Goal: Information Seeking & Learning: Learn about a topic

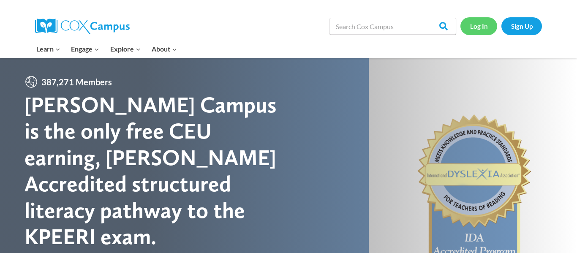
click at [476, 27] on link "Log In" at bounding box center [478, 25] width 37 height 17
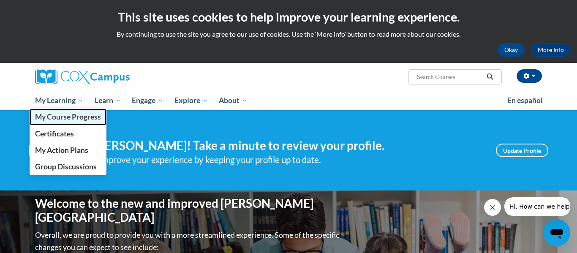
click at [73, 117] on span "My Course Progress" at bounding box center [68, 116] width 66 height 9
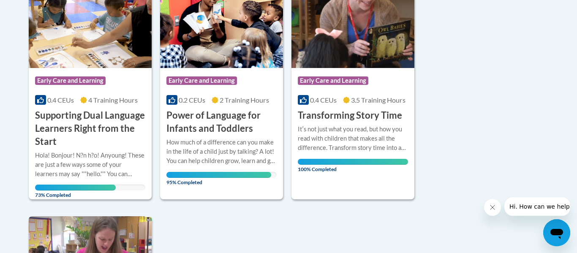
scroll to position [232, 0]
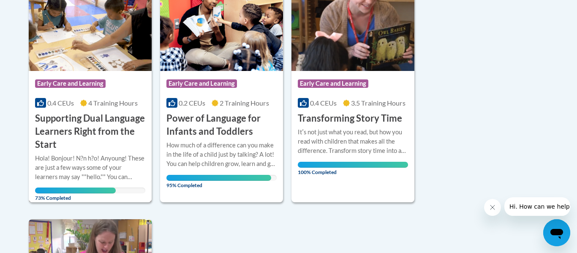
click at [78, 35] on img at bounding box center [90, 28] width 123 height 86
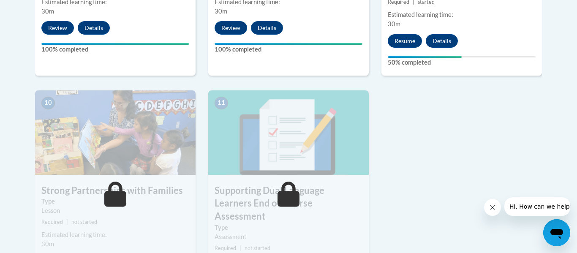
scroll to position [939, 0]
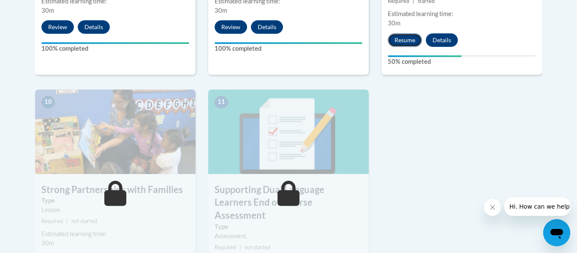
click at [409, 41] on button "Resume" at bounding box center [405, 40] width 34 height 14
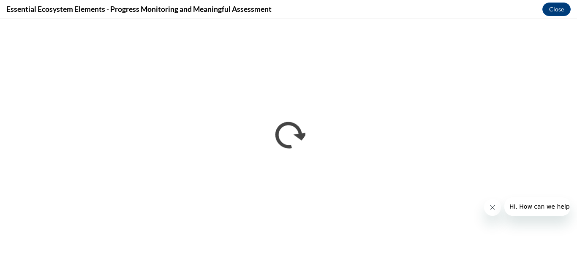
scroll to position [0, 0]
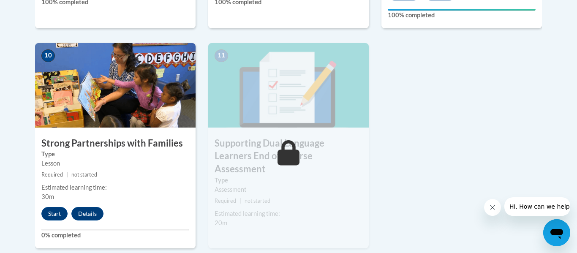
scroll to position [992, 0]
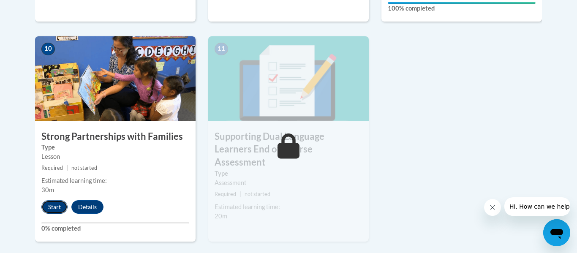
click at [47, 206] on button "Start" at bounding box center [54, 207] width 26 height 14
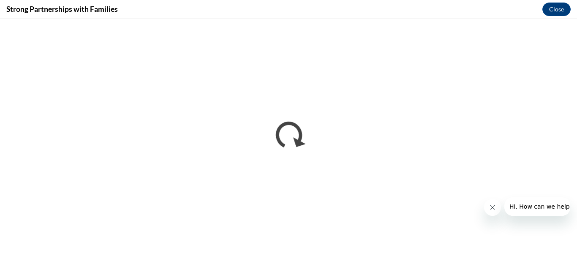
scroll to position [0, 0]
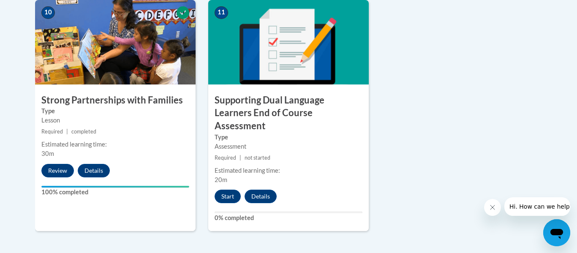
scroll to position [1030, 0]
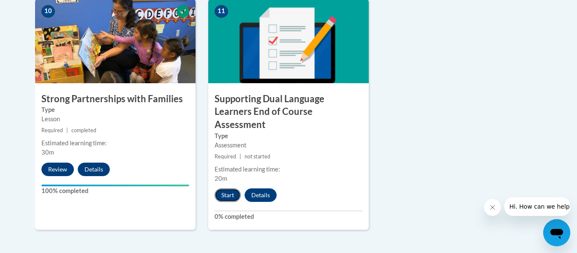
click at [227, 188] on button "Start" at bounding box center [228, 195] width 26 height 14
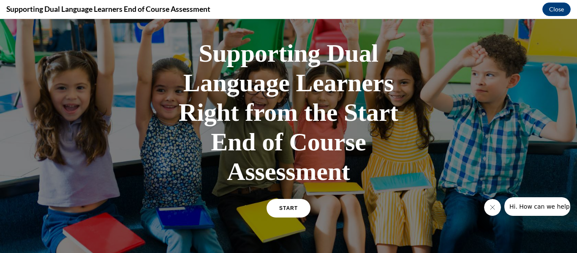
scroll to position [44, 0]
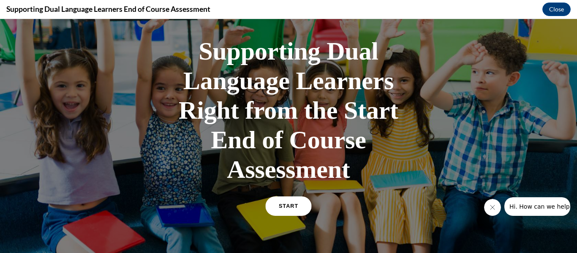
click at [287, 206] on span "START" at bounding box center [288, 206] width 19 height 6
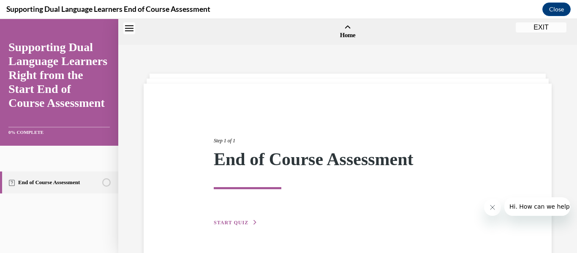
scroll to position [26, 0]
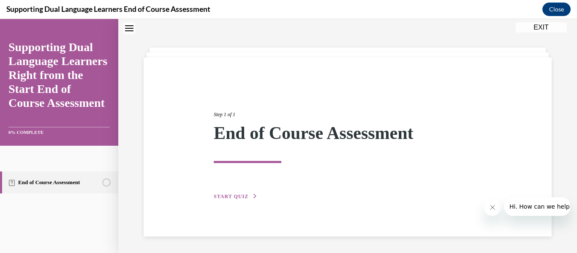
click at [253, 196] on icon "button" at bounding box center [255, 196] width 5 height 5
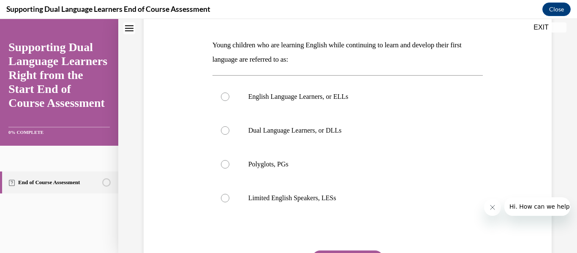
scroll to position [127, 0]
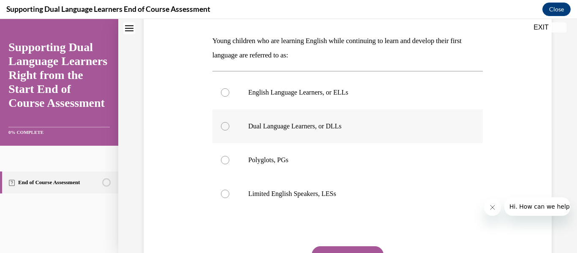
click at [229, 125] on div at bounding box center [225, 126] width 8 height 8
click at [229, 125] on input "Dual Language Learners, or DLLs" at bounding box center [225, 126] width 8 height 8
radio input "true"
click at [334, 248] on button "SUBMIT" at bounding box center [348, 254] width 72 height 17
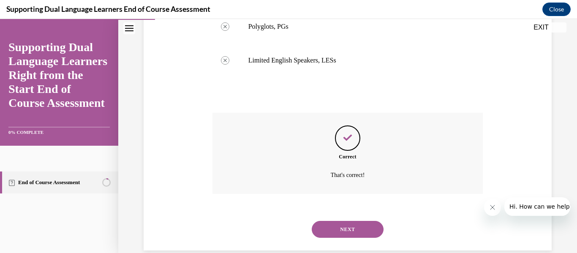
scroll to position [275, 0]
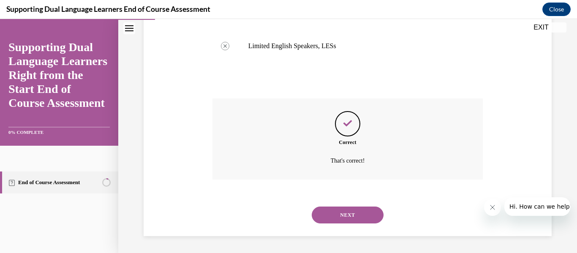
click at [349, 218] on button "NEXT" at bounding box center [348, 215] width 72 height 17
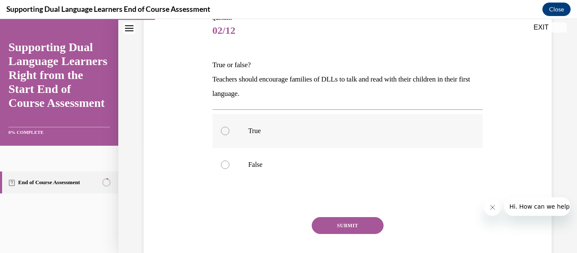
scroll to position [103, 0]
click at [231, 136] on label "True" at bounding box center [347, 131] width 271 height 34
click at [229, 135] on input "True" at bounding box center [225, 130] width 8 height 8
radio input "true"
click at [343, 221] on button "SUBMIT" at bounding box center [348, 225] width 72 height 17
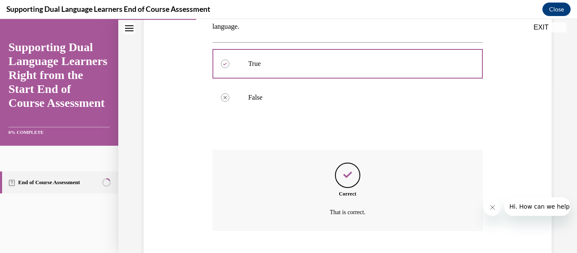
scroll to position [222, 0]
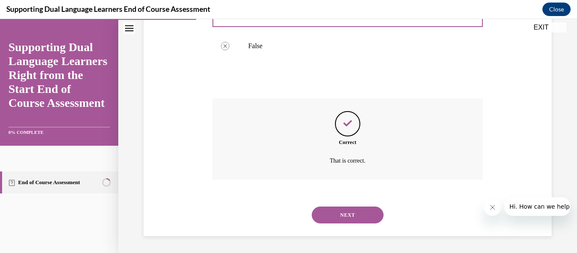
click at [340, 216] on button "NEXT" at bounding box center [348, 215] width 72 height 17
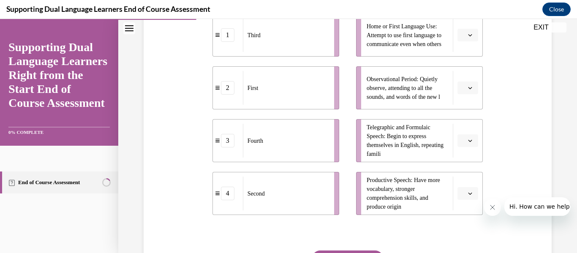
scroll to position [204, 0]
click at [469, 144] on icon "button" at bounding box center [470, 142] width 4 height 4
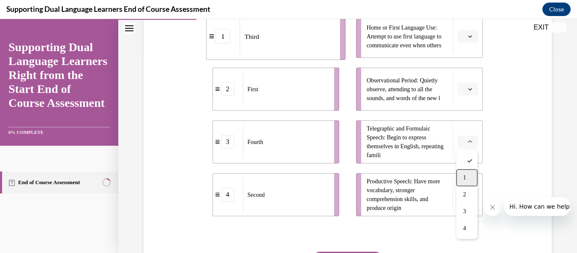
click at [463, 177] on span "1" at bounding box center [464, 177] width 3 height 7
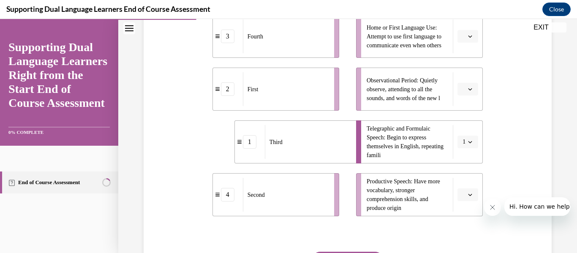
click at [457, 97] on li "Observational Period: Quietly observe, attending to all the sounds, and words o…" at bounding box center [419, 89] width 127 height 43
click at [464, 87] on span "Please select an option" at bounding box center [463, 89] width 3 height 8
click at [460, 161] on div "3" at bounding box center [466, 158] width 21 height 17
click at [469, 188] on button "button" at bounding box center [467, 194] width 21 height 13
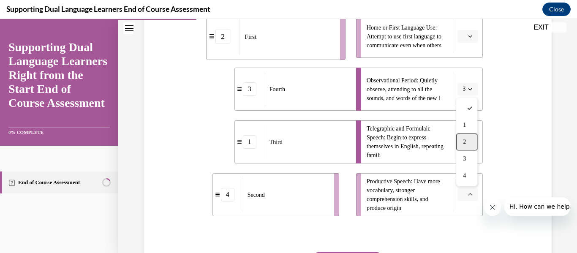
click at [468, 145] on div "2" at bounding box center [466, 141] width 21 height 17
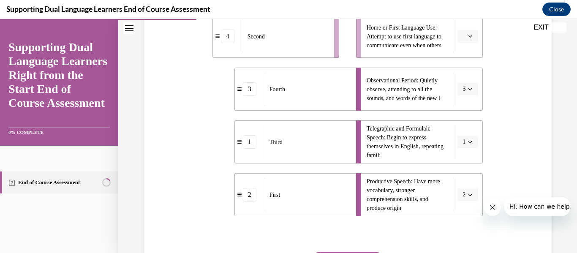
click at [467, 41] on button "button" at bounding box center [467, 36] width 21 height 13
click at [461, 121] on div "4" at bounding box center [466, 122] width 21 height 17
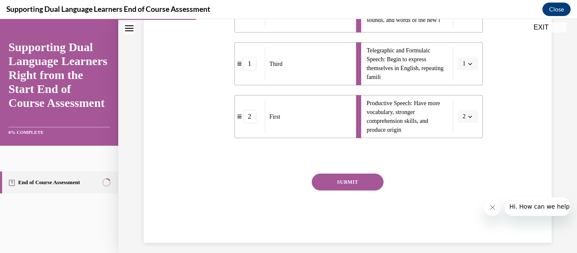
scroll to position [282, 0]
click at [362, 181] on button "SUBMIT" at bounding box center [348, 182] width 72 height 17
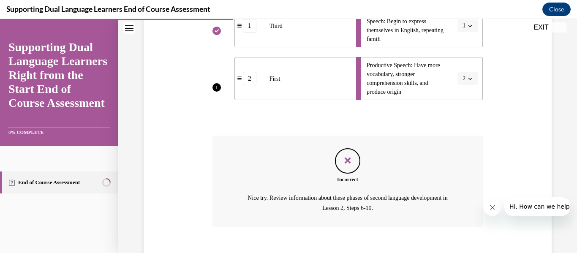
scroll to position [336, 0]
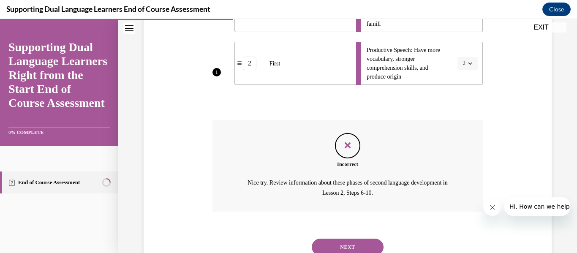
click at [335, 245] on button "NEXT" at bounding box center [348, 247] width 72 height 17
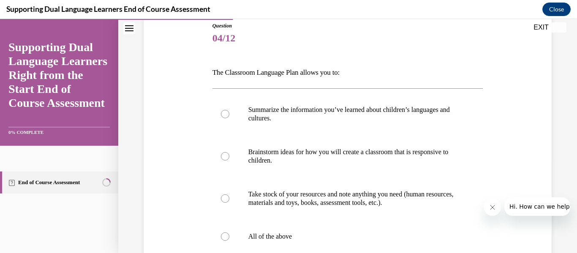
scroll to position [95, 0]
click at [224, 235] on div at bounding box center [225, 237] width 8 height 8
click at [224, 235] on input "All of the above" at bounding box center [225, 237] width 8 height 8
radio input "true"
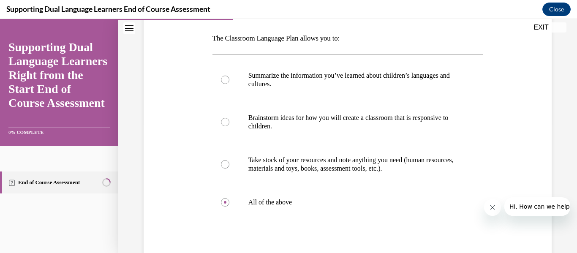
scroll to position [202, 0]
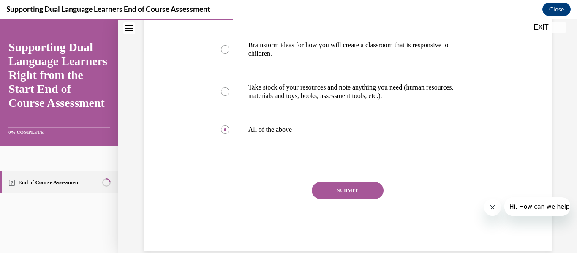
click at [326, 196] on button "SUBMIT" at bounding box center [348, 190] width 72 height 17
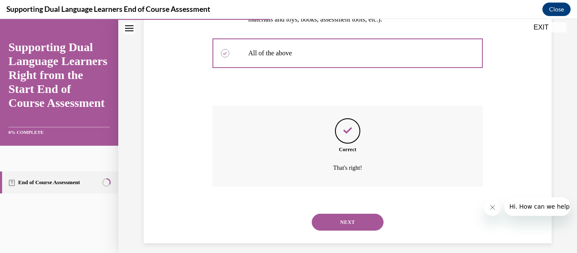
scroll to position [286, 0]
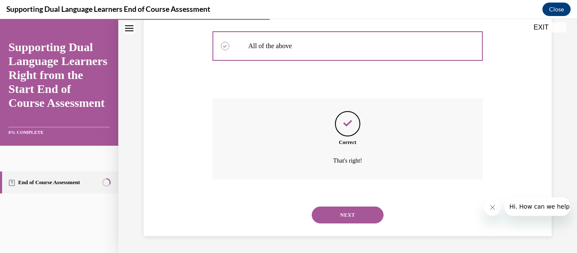
click at [335, 215] on button "NEXT" at bounding box center [348, 215] width 72 height 17
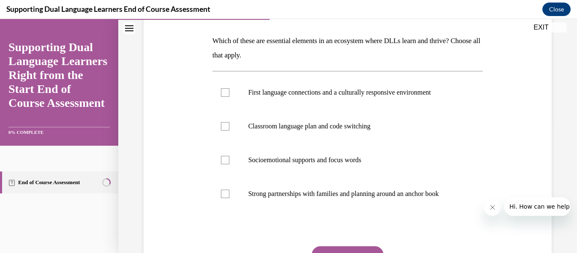
scroll to position [128, 0]
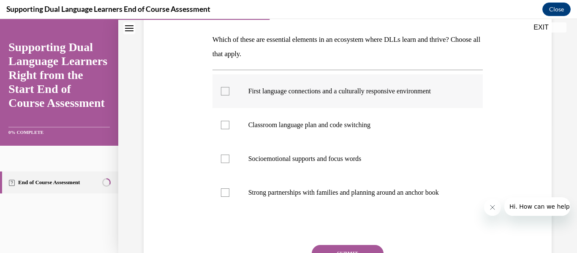
click at [226, 92] on div at bounding box center [225, 91] width 8 height 8
click at [226, 92] on input "First language connections and a culturally responsive environment" at bounding box center [225, 91] width 8 height 8
checkbox input "true"
click at [223, 122] on div at bounding box center [225, 125] width 8 height 8
click at [223, 122] on input "Classroom language plan and code switching" at bounding box center [225, 125] width 8 height 8
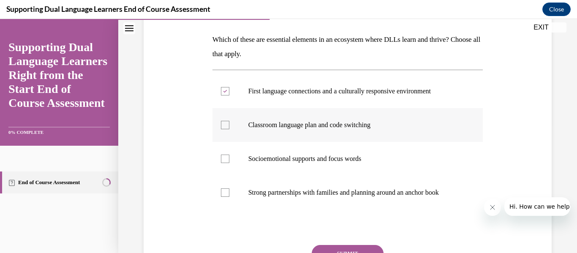
checkbox input "true"
click at [331, 247] on button "SUBMIT" at bounding box center [348, 253] width 72 height 17
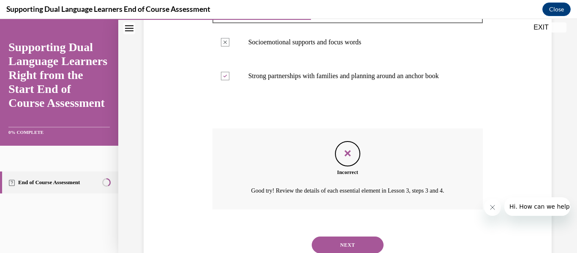
scroll to position [275, 0]
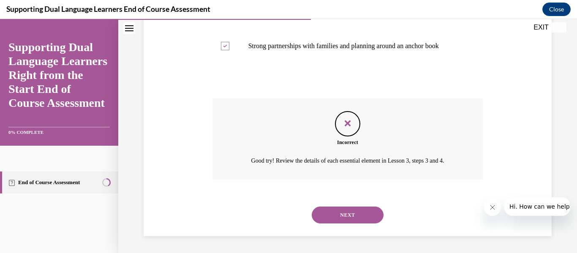
click at [356, 216] on button "NEXT" at bounding box center [348, 215] width 72 height 17
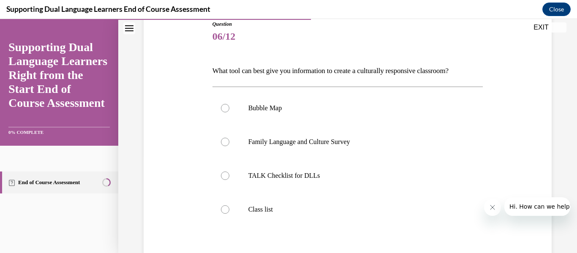
scroll to position [99, 0]
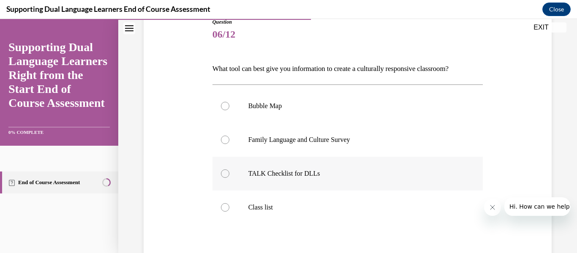
click at [227, 174] on div at bounding box center [225, 173] width 8 height 8
click at [227, 174] on input "TALK Checklist for DLLs" at bounding box center [225, 173] width 8 height 8
radio input "true"
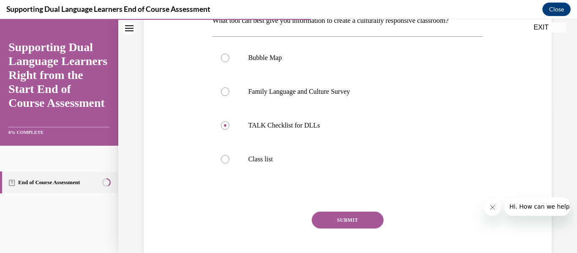
click at [352, 217] on button "SUBMIT" at bounding box center [348, 220] width 72 height 17
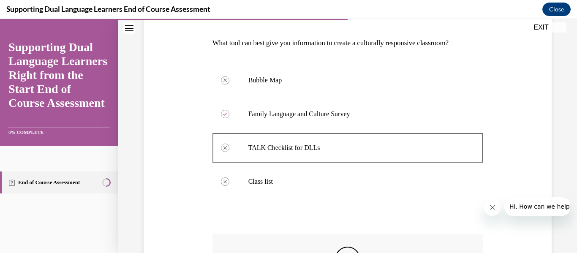
scroll to position [261, 0]
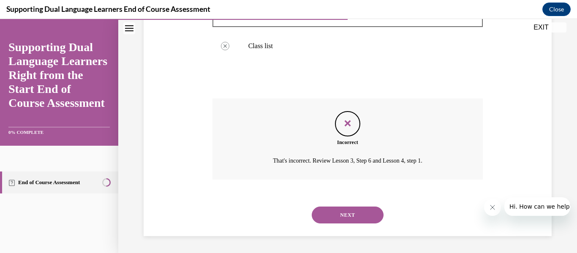
click at [352, 217] on button "NEXT" at bounding box center [348, 215] width 72 height 17
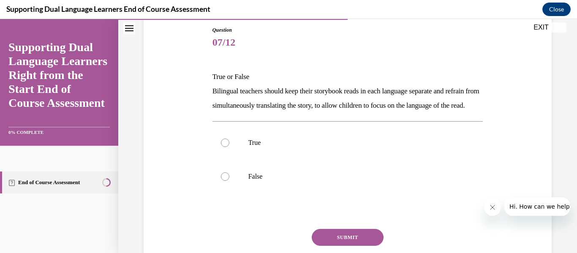
scroll to position [98, 0]
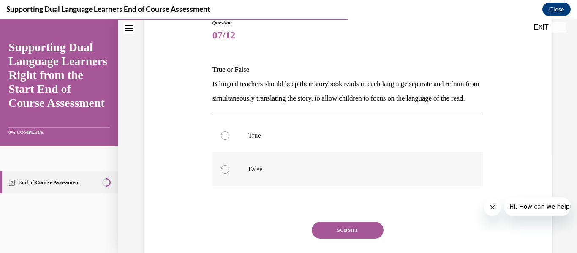
click at [227, 174] on div at bounding box center [225, 169] width 8 height 8
click at [227, 174] on input "False" at bounding box center [225, 169] width 8 height 8
radio input "true"
click at [327, 239] on button "SUBMIT" at bounding box center [348, 230] width 72 height 17
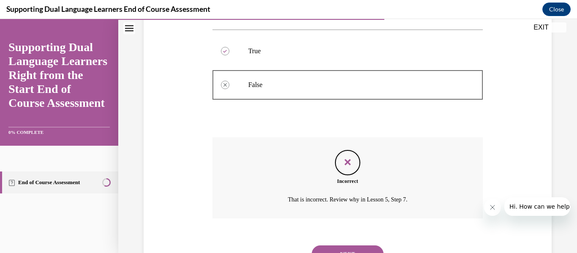
scroll to position [236, 0]
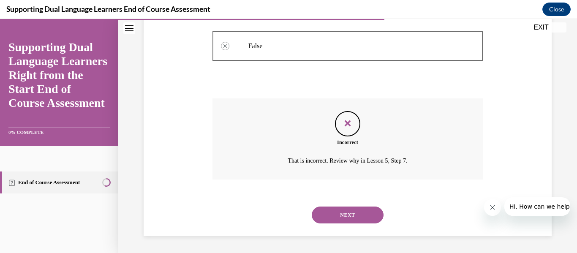
click at [335, 218] on button "NEXT" at bounding box center [348, 215] width 72 height 17
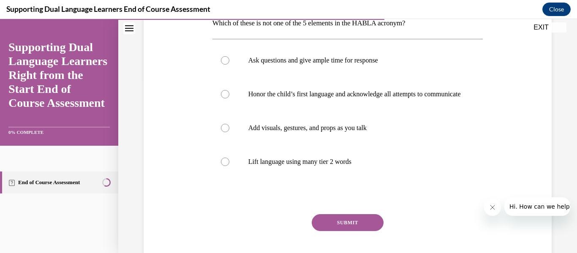
scroll to position [175, 0]
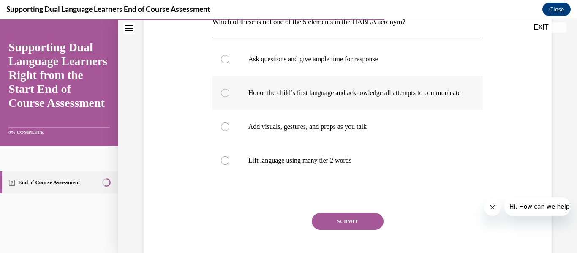
click at [227, 97] on div at bounding box center [225, 93] width 8 height 8
click at [227, 97] on input "Honor the child’s first language and acknowledge all attempts to communicate" at bounding box center [225, 93] width 8 height 8
radio input "true"
click at [349, 227] on button "SUBMIT" at bounding box center [348, 221] width 72 height 17
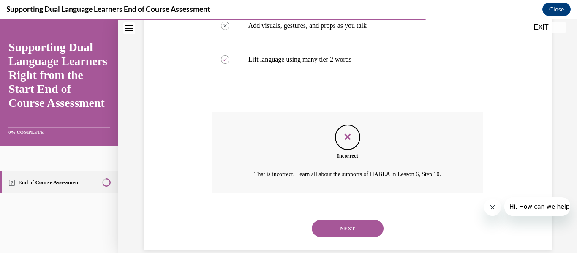
scroll to position [275, 0]
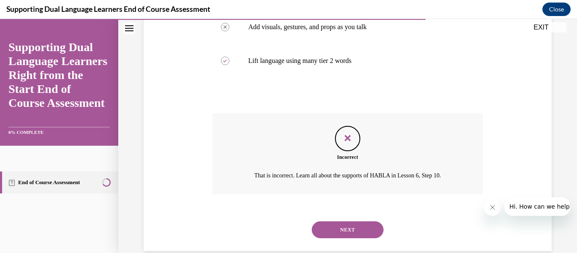
click at [351, 238] on button "NEXT" at bounding box center [348, 229] width 72 height 17
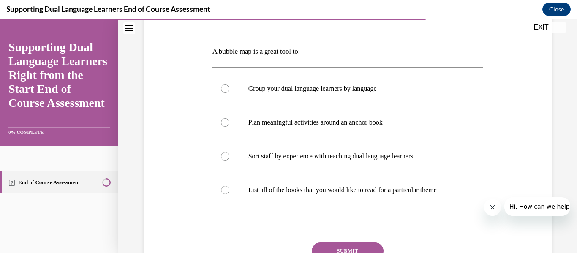
scroll to position [119, 0]
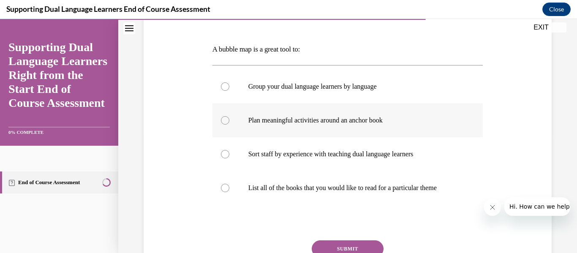
click at [219, 121] on label "Plan meaningful activities around an anchor book" at bounding box center [347, 120] width 271 height 34
click at [221, 121] on input "Plan meaningful activities around an anchor book" at bounding box center [225, 120] width 8 height 8
radio input "true"
click at [334, 251] on button "SUBMIT" at bounding box center [348, 248] width 72 height 17
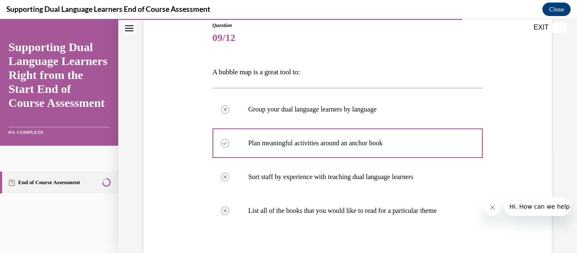
scroll to position [261, 0]
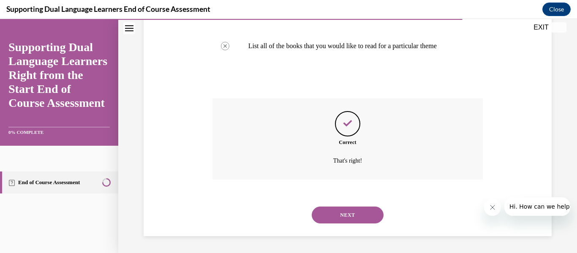
click at [328, 221] on button "NEXT" at bounding box center [348, 215] width 72 height 17
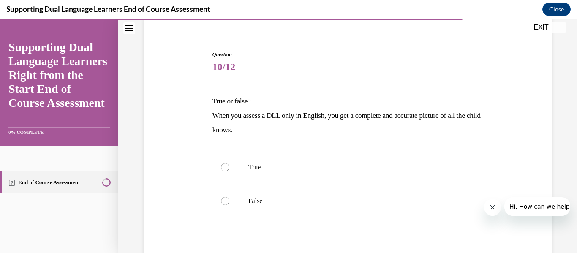
scroll to position [86, 0]
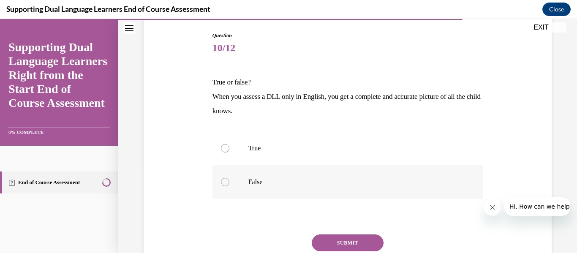
click at [223, 179] on div at bounding box center [225, 182] width 8 height 8
click at [223, 179] on input "False" at bounding box center [225, 182] width 8 height 8
radio input "true"
click at [354, 252] on div "SUBMIT" at bounding box center [347, 255] width 271 height 42
click at [349, 244] on button "SUBMIT" at bounding box center [348, 242] width 72 height 17
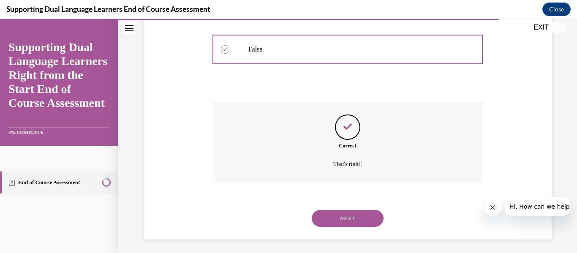
scroll to position [222, 0]
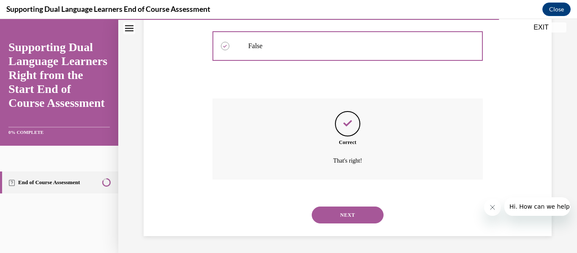
click at [355, 218] on button "NEXT" at bounding box center [348, 215] width 72 height 17
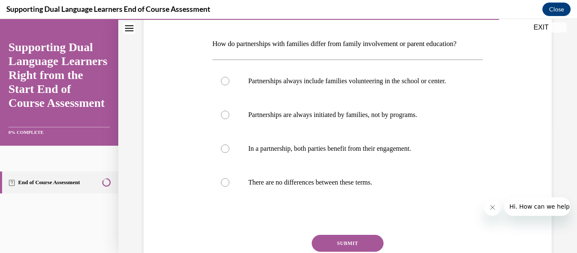
scroll to position [125, 0]
click at [223, 151] on label "In a partnership, both parties benefit from their engagement." at bounding box center [347, 148] width 271 height 34
click at [223, 151] on input "In a partnership, both parties benefit from their engagement." at bounding box center [225, 148] width 8 height 8
radio input "true"
click at [337, 245] on button "SUBMIT" at bounding box center [348, 242] width 72 height 17
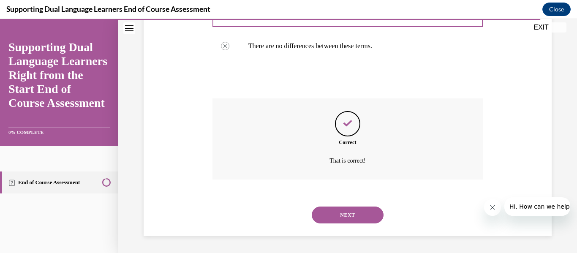
scroll to position [264, 0]
click at [334, 223] on button "NEXT" at bounding box center [348, 215] width 72 height 17
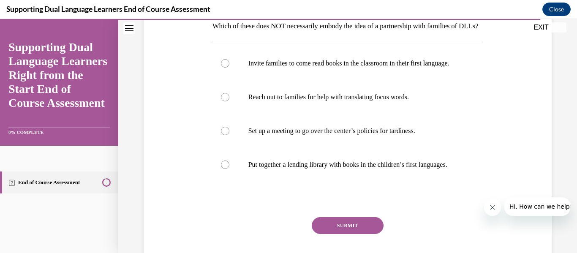
scroll to position [141, 0]
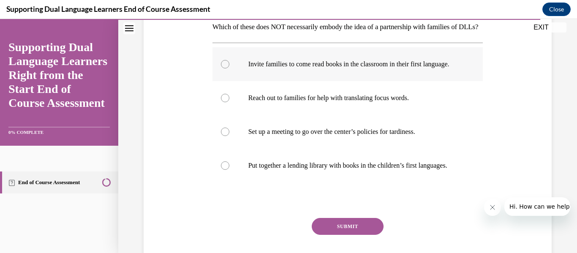
click at [221, 68] on div at bounding box center [225, 64] width 8 height 8
click at [221, 68] on input "Invite families to come read books in the classroom in their first language." at bounding box center [225, 64] width 8 height 8
radio input "true"
click at [366, 235] on button "SUBMIT" at bounding box center [348, 226] width 72 height 17
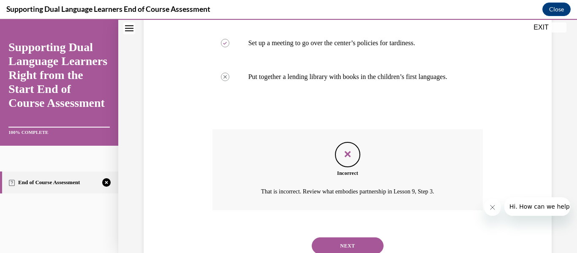
scroll to position [292, 0]
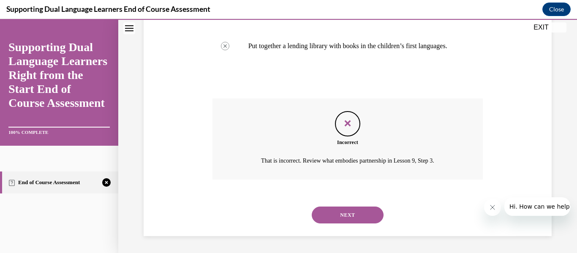
click at [350, 218] on button "NEXT" at bounding box center [348, 215] width 72 height 17
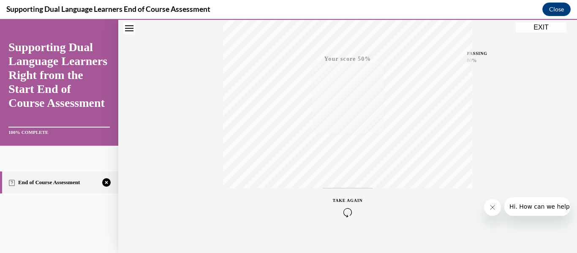
scroll to position [199, 0]
click at [348, 199] on icon "button" at bounding box center [348, 201] width 30 height 9
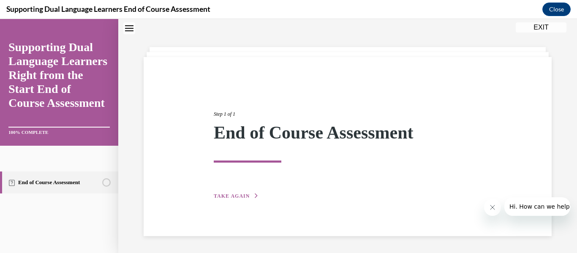
scroll to position [27, 0]
click at [251, 195] on button "TAKE AGAIN" at bounding box center [236, 196] width 45 height 8
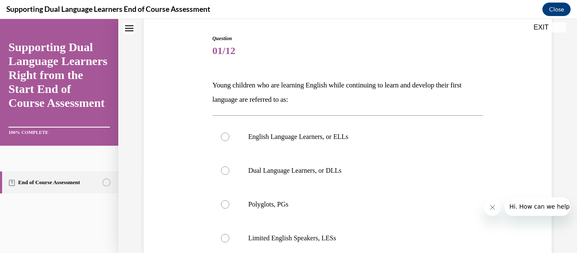
scroll to position [89, 0]
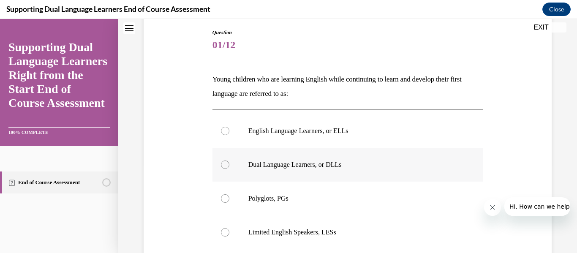
click at [233, 165] on label "Dual Language Learners, or DLLs" at bounding box center [347, 165] width 271 height 34
click at [229, 165] on input "Dual Language Learners, or DLLs" at bounding box center [225, 164] width 8 height 8
radio input "true"
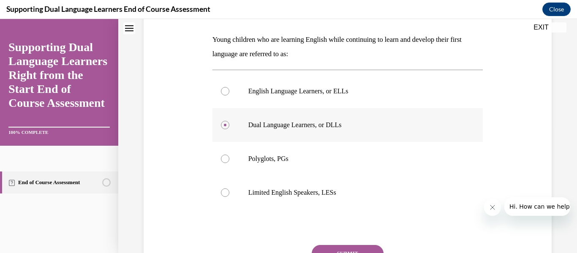
scroll to position [207, 0]
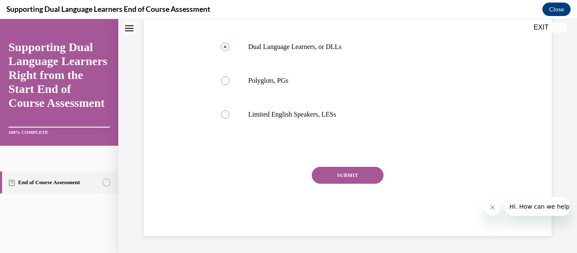
click at [325, 173] on button "SUBMIT" at bounding box center [348, 175] width 72 height 17
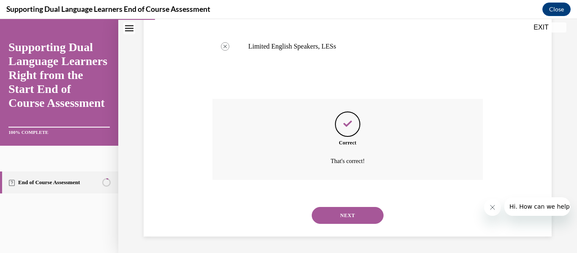
scroll to position [275, 0]
click at [349, 216] on button "NEXT" at bounding box center [348, 215] width 72 height 17
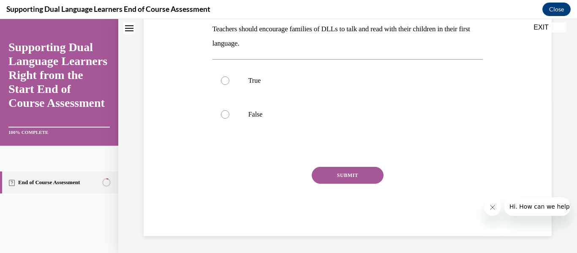
scroll to position [0, 0]
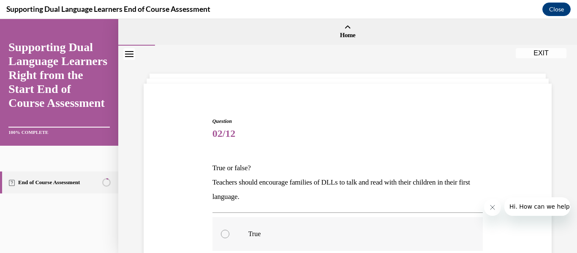
click at [224, 234] on div at bounding box center [225, 234] width 8 height 8
click at [224, 234] on input "True" at bounding box center [225, 234] width 8 height 8
radio input "true"
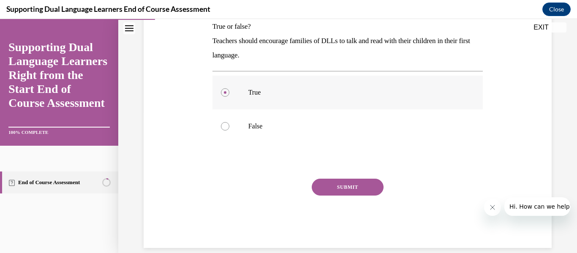
scroll to position [153, 0]
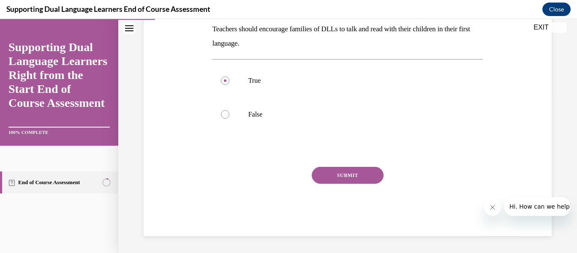
click at [332, 171] on button "SUBMIT" at bounding box center [348, 175] width 72 height 17
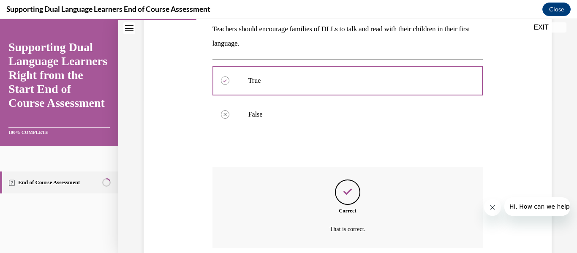
scroll to position [222, 0]
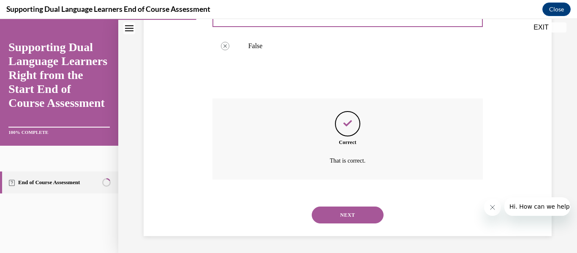
click at [332, 218] on button "NEXT" at bounding box center [348, 215] width 72 height 17
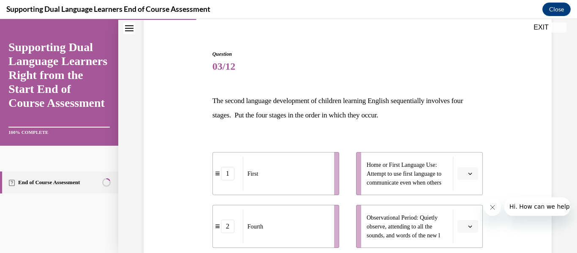
scroll to position [68, 0]
click at [473, 172] on span "button" at bounding box center [470, 173] width 6 height 6
click at [468, 122] on div "2" at bounding box center [466, 119] width 21 height 17
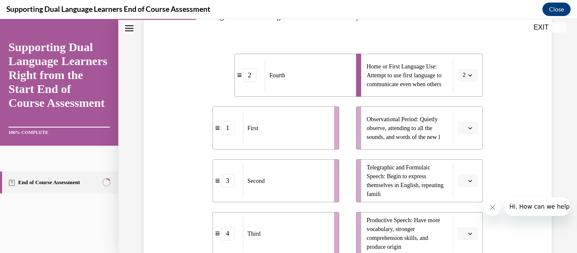
scroll to position [168, 0]
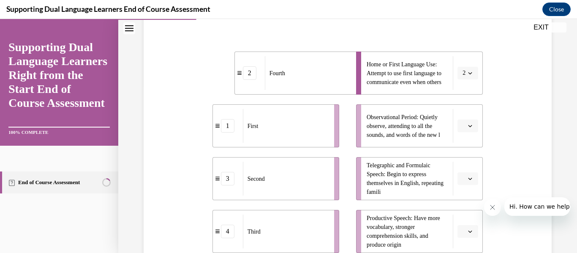
click at [468, 174] on button "button" at bounding box center [467, 178] width 21 height 13
click at [464, 125] on span "2" at bounding box center [464, 125] width 3 height 7
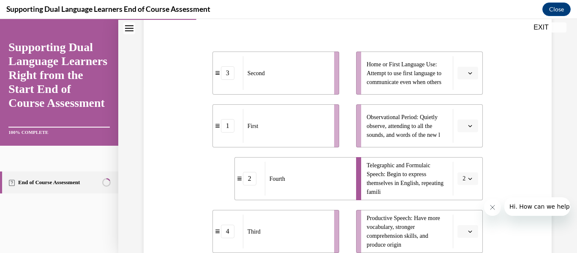
click at [467, 130] on button "button" at bounding box center [467, 126] width 21 height 13
click at [460, 179] on div "2" at bounding box center [466, 178] width 21 height 17
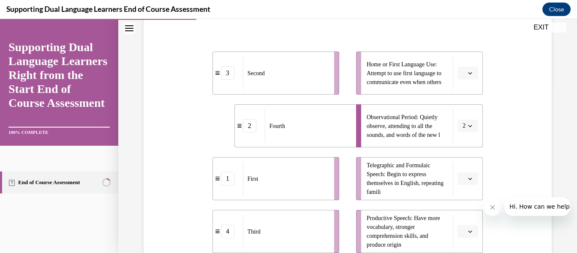
click at [467, 177] on span "button" at bounding box center [470, 179] width 6 height 6
click at [469, 145] on div "3" at bounding box center [466, 142] width 21 height 17
click at [465, 230] on button "button" at bounding box center [467, 231] width 21 height 13
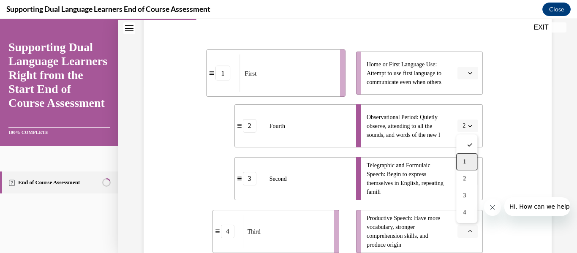
click at [466, 166] on div "1" at bounding box center [466, 161] width 21 height 17
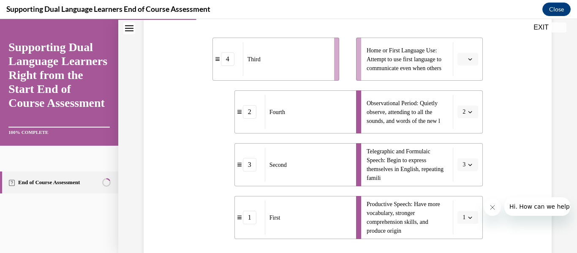
scroll to position [176, 0]
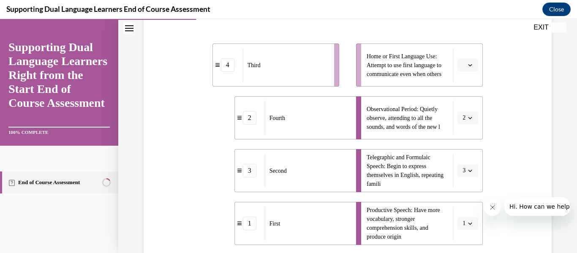
click at [468, 70] on button "button" at bounding box center [467, 65] width 21 height 13
click at [465, 129] on div "3" at bounding box center [466, 134] width 21 height 17
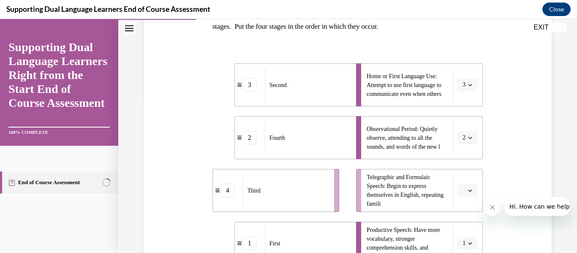
scroll to position [158, 0]
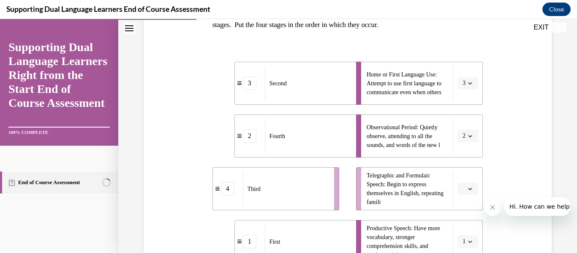
click at [470, 185] on button "button" at bounding box center [467, 188] width 21 height 13
click at [468, 171] on div "4" at bounding box center [466, 169] width 21 height 17
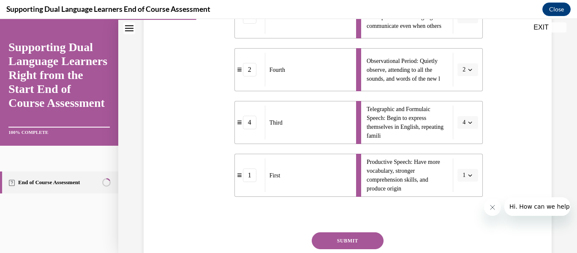
scroll to position [234, 0]
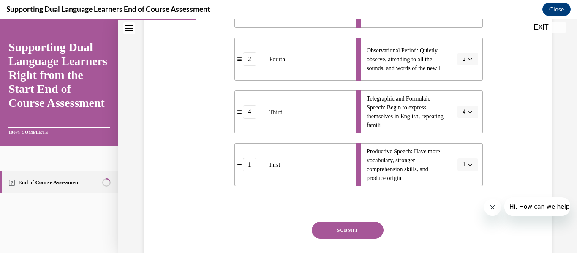
click at [364, 228] on button "SUBMIT" at bounding box center [348, 230] width 72 height 17
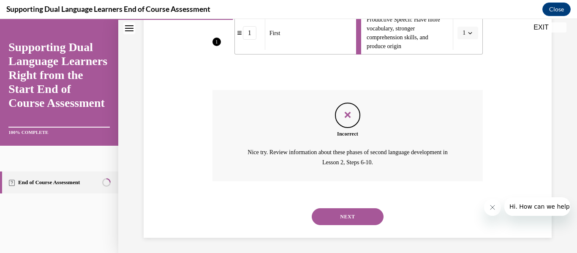
scroll to position [368, 0]
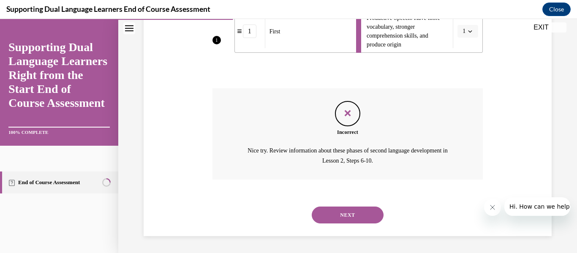
click at [355, 217] on button "NEXT" at bounding box center [348, 215] width 72 height 17
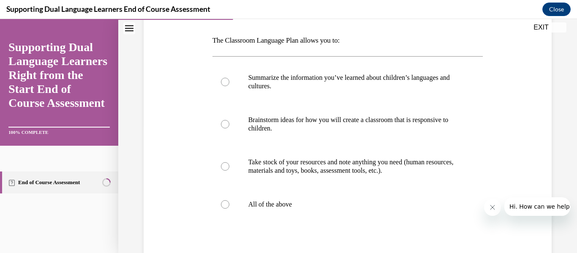
scroll to position [131, 0]
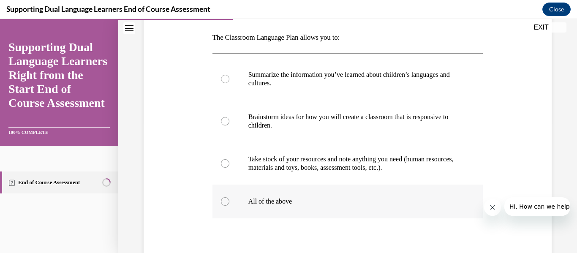
click at [228, 200] on div at bounding box center [225, 201] width 8 height 8
click at [228, 200] on input "All of the above" at bounding box center [225, 201] width 8 height 8
radio input "true"
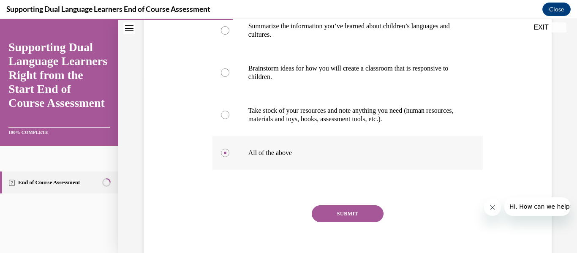
scroll to position [201, 0]
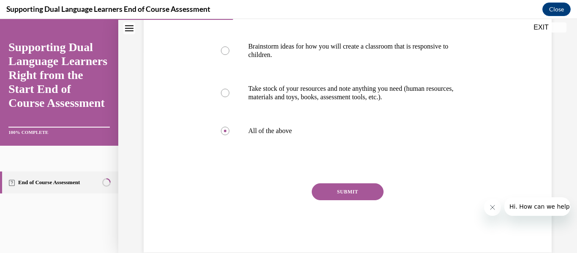
click at [338, 184] on button "SUBMIT" at bounding box center [348, 191] width 72 height 17
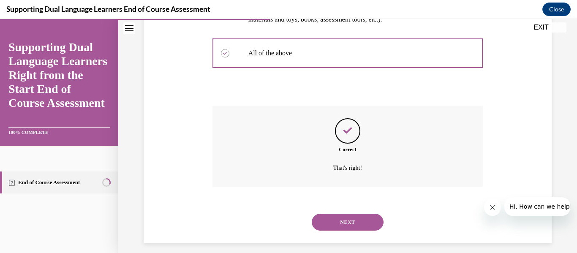
scroll to position [286, 0]
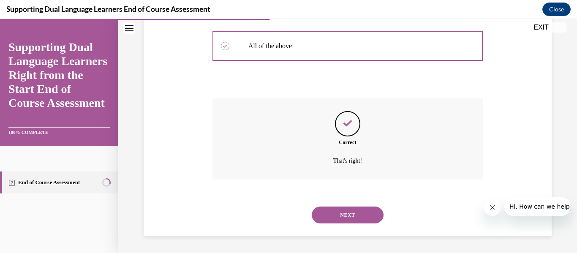
click at [340, 223] on button "NEXT" at bounding box center [348, 215] width 72 height 17
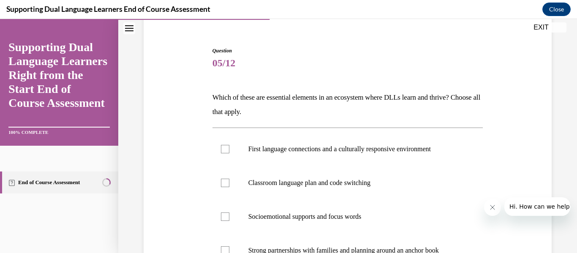
scroll to position [81, 0]
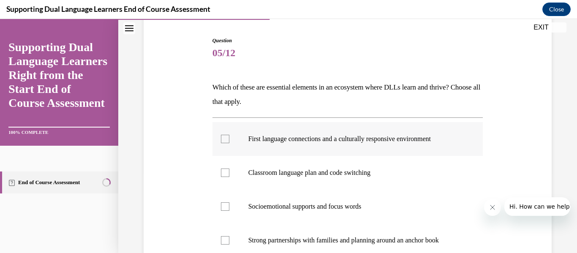
click at [223, 143] on label "First language connections and a culturally responsive environment" at bounding box center [347, 139] width 271 height 34
click at [223, 143] on input "First language connections and a culturally responsive environment" at bounding box center [225, 139] width 8 height 8
checkbox input "true"
click at [224, 232] on label "Strong partnerships with families and planning around an anchor book" at bounding box center [347, 240] width 271 height 34
click at [224, 236] on input "Strong partnerships with families and planning around an anchor book" at bounding box center [225, 240] width 8 height 8
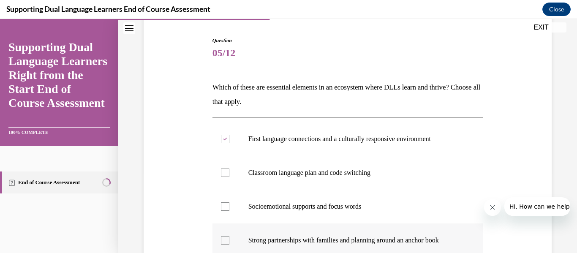
checkbox input "true"
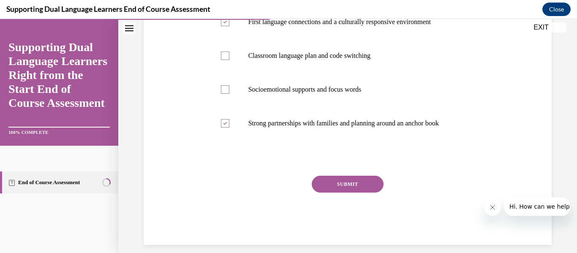
click at [329, 186] on button "SUBMIT" at bounding box center [348, 184] width 72 height 17
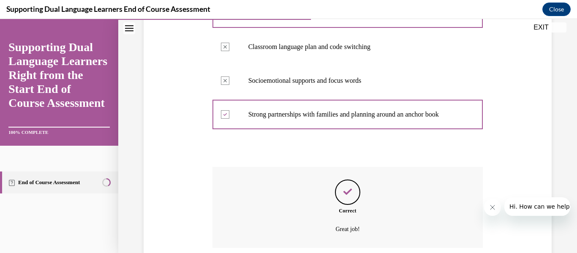
scroll to position [275, 0]
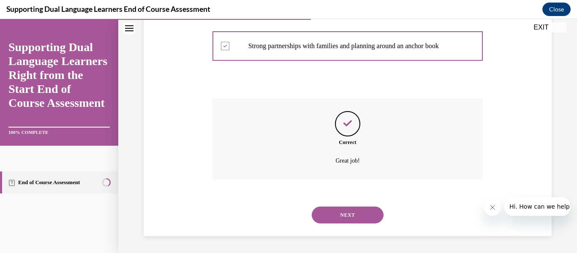
click at [336, 215] on button "NEXT" at bounding box center [348, 215] width 72 height 17
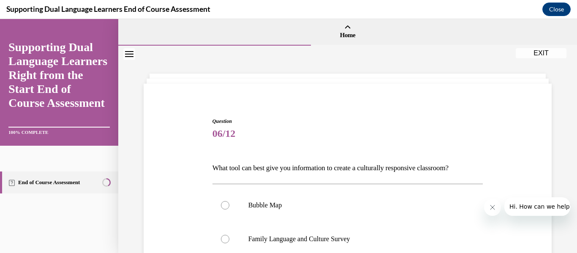
scroll to position [50, 0]
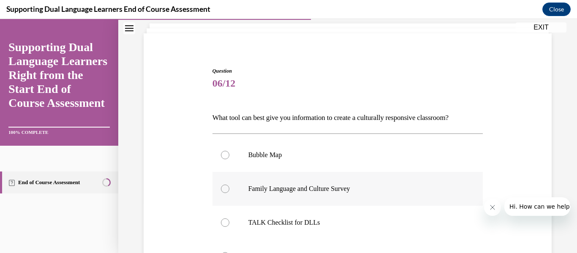
click at [229, 193] on label "Family Language and Culture Survey" at bounding box center [347, 189] width 271 height 34
click at [229, 193] on input "Family Language and Culture Survey" at bounding box center [225, 189] width 8 height 8
radio input "true"
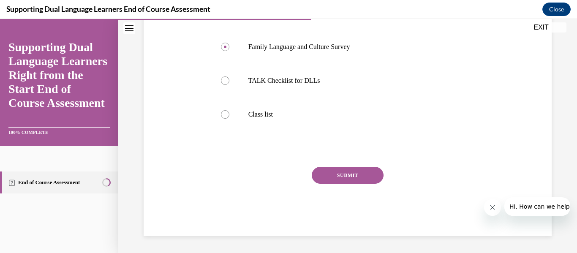
click at [352, 172] on button "SUBMIT" at bounding box center [348, 175] width 72 height 17
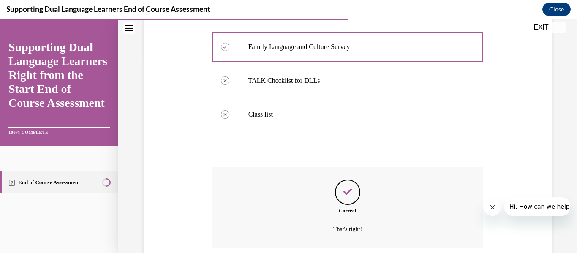
scroll to position [261, 0]
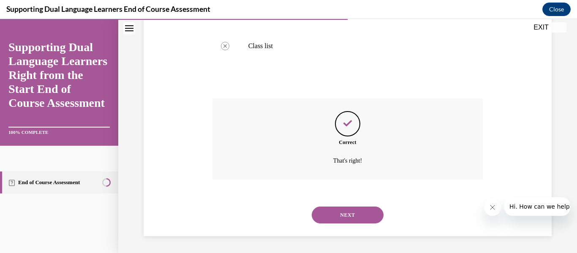
click at [359, 215] on button "NEXT" at bounding box center [348, 215] width 72 height 17
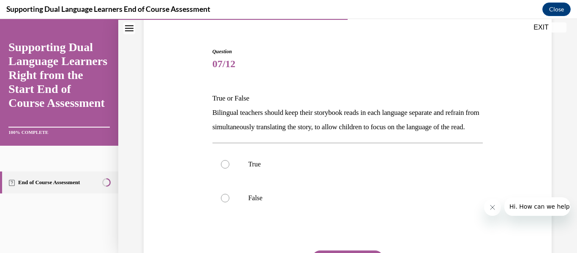
scroll to position [70, 0]
click at [228, 174] on label "True" at bounding box center [347, 164] width 271 height 34
click at [228, 169] on input "True" at bounding box center [225, 164] width 8 height 8
radio input "true"
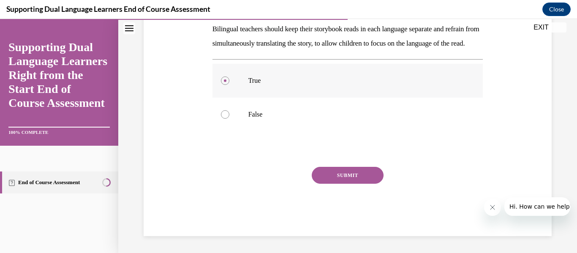
scroll to position [166, 0]
click at [327, 187] on div "SUBMIT" at bounding box center [347, 188] width 271 height 42
click at [326, 180] on button "SUBMIT" at bounding box center [348, 175] width 72 height 17
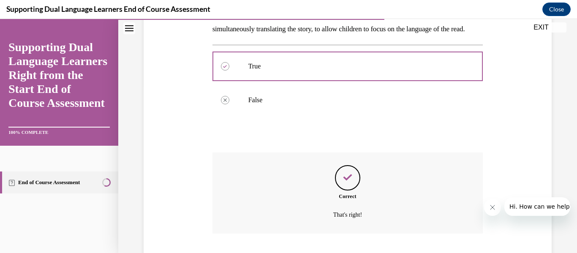
scroll to position [236, 0]
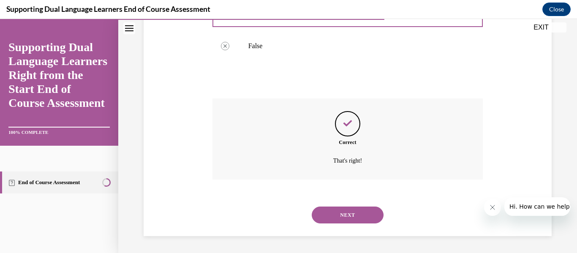
click at [337, 215] on button "NEXT" at bounding box center [348, 215] width 72 height 17
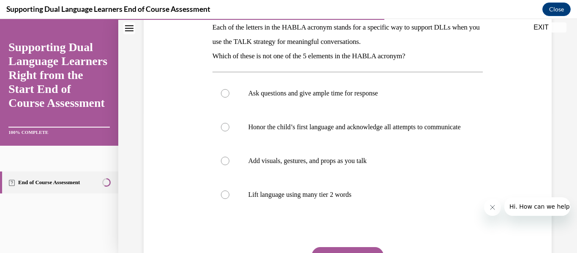
scroll to position [141, 0]
click at [311, 208] on label "Lift language using many tier 2 words" at bounding box center [347, 194] width 271 height 34
click at [229, 198] on input "Lift language using many tier 2 words" at bounding box center [225, 194] width 8 height 8
radio input "true"
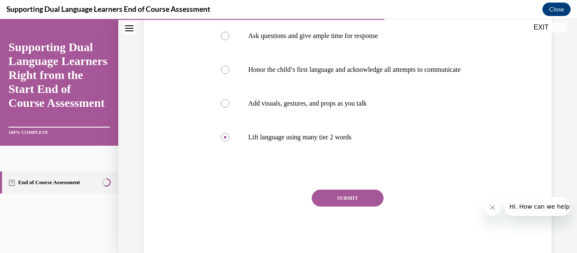
click at [335, 204] on button "SUBMIT" at bounding box center [348, 198] width 72 height 17
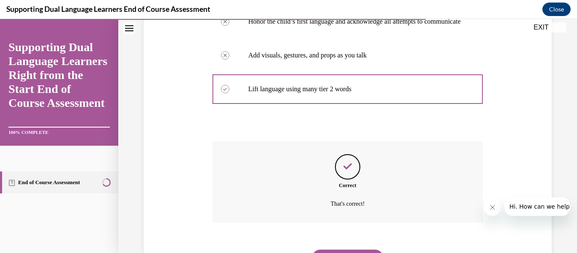
scroll to position [298, 0]
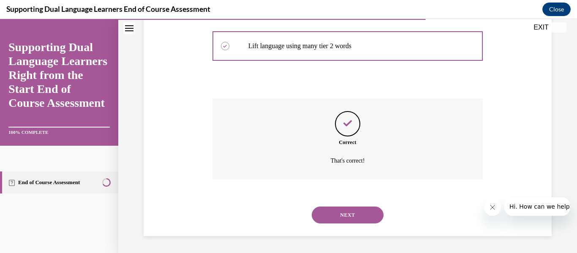
click at [336, 211] on button "NEXT" at bounding box center [348, 215] width 72 height 17
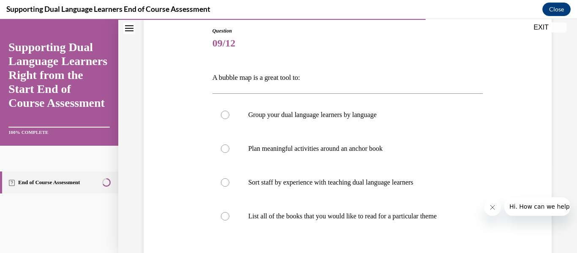
scroll to position [97, 0]
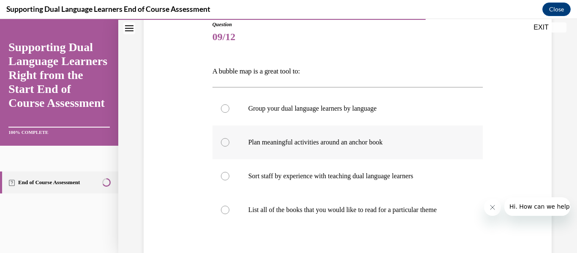
click at [231, 140] on label "Plan meaningful activities around an anchor book" at bounding box center [347, 142] width 271 height 34
click at [229, 140] on input "Plan meaningful activities around an anchor book" at bounding box center [225, 142] width 8 height 8
radio input "true"
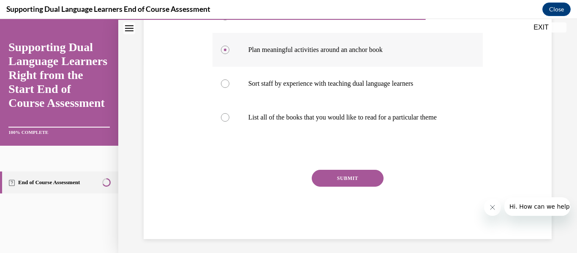
scroll to position [192, 0]
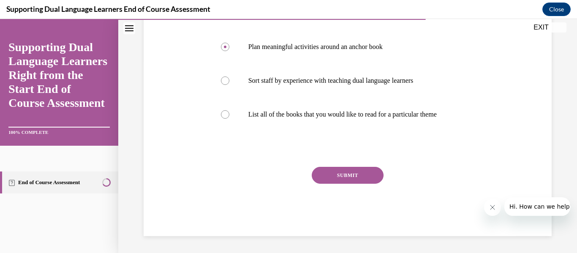
click at [334, 177] on button "SUBMIT" at bounding box center [348, 175] width 72 height 17
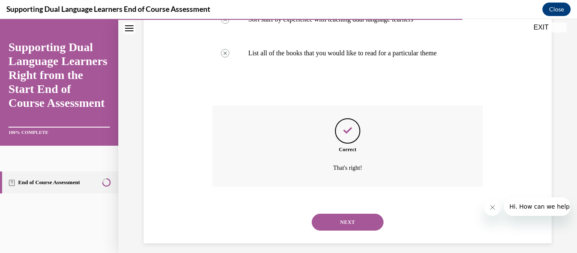
scroll to position [261, 0]
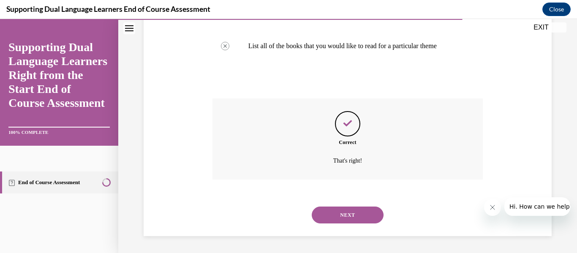
click at [339, 227] on div "NEXT" at bounding box center [347, 215] width 271 height 34
click at [335, 217] on button "NEXT" at bounding box center [348, 215] width 72 height 17
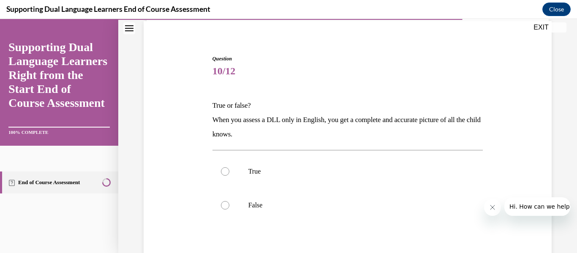
scroll to position [63, 0]
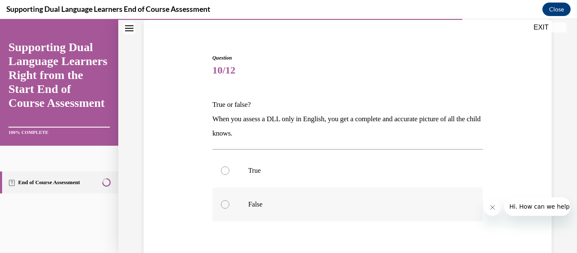
click at [228, 202] on div at bounding box center [225, 204] width 8 height 8
click at [228, 202] on input "False" at bounding box center [225, 204] width 8 height 8
radio input "true"
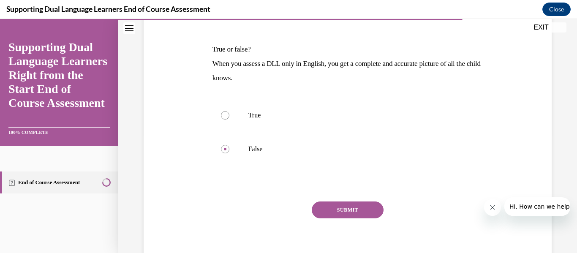
click at [323, 208] on button "SUBMIT" at bounding box center [348, 209] width 72 height 17
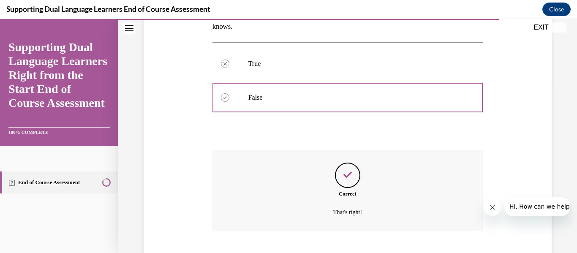
scroll to position [222, 0]
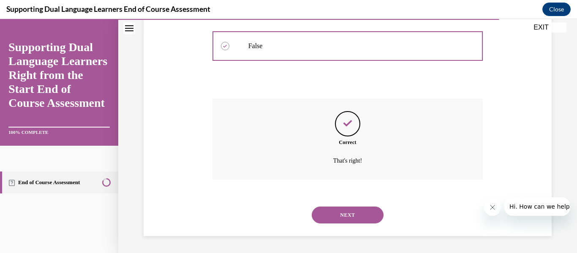
click at [335, 220] on button "NEXT" at bounding box center [348, 215] width 72 height 17
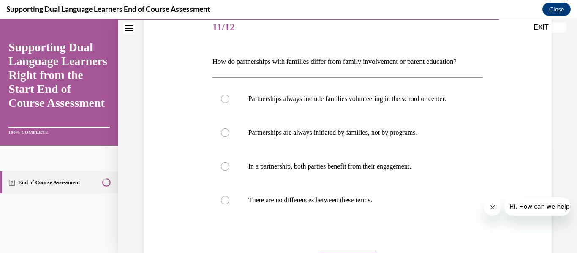
scroll to position [117, 0]
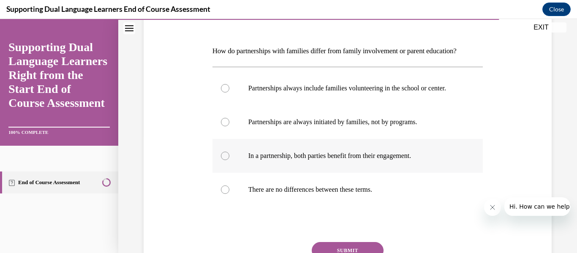
click at [228, 160] on div at bounding box center [225, 156] width 8 height 8
click at [228, 160] on input "In a partnership, both parties benefit from their engagement." at bounding box center [225, 156] width 8 height 8
radio input "true"
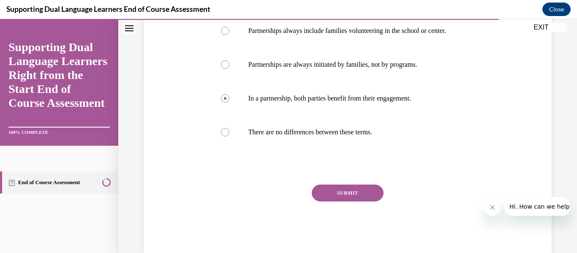
click at [315, 201] on button "SUBMIT" at bounding box center [348, 193] width 72 height 17
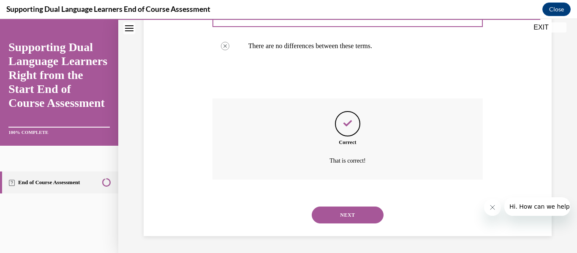
scroll to position [269, 0]
click at [332, 216] on button "NEXT" at bounding box center [348, 215] width 72 height 17
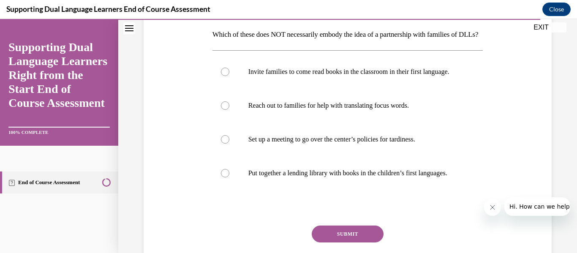
scroll to position [134, 0]
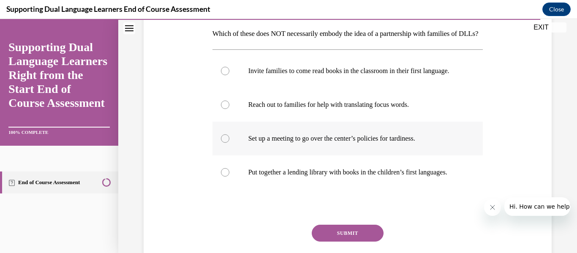
click at [227, 143] on div at bounding box center [225, 138] width 8 height 8
click at [227, 143] on input "Set up a meeting to go over the center’s policies for tardiness." at bounding box center [225, 138] width 8 height 8
radio input "true"
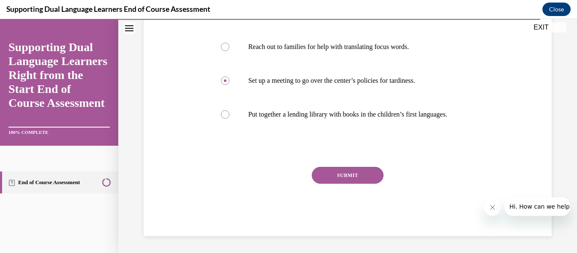
click at [327, 174] on button "SUBMIT" at bounding box center [348, 175] width 72 height 17
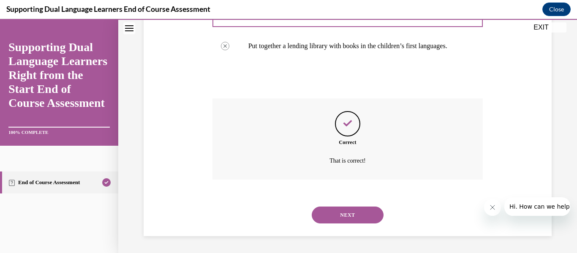
scroll to position [292, 0]
click at [355, 209] on button "NEXT" at bounding box center [348, 215] width 72 height 17
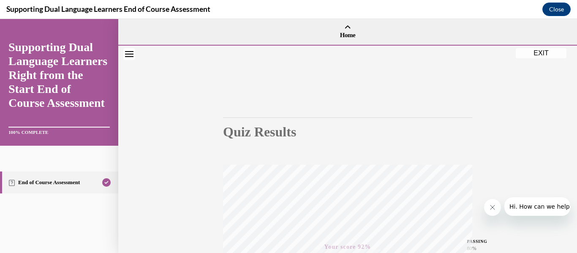
scroll to position [199, 0]
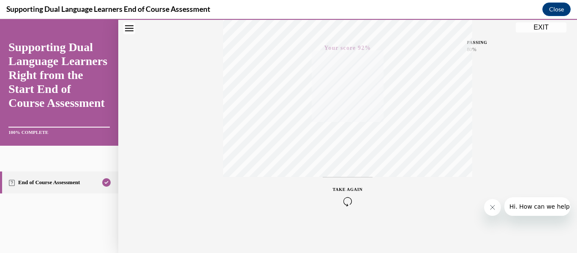
click at [540, 19] on div "Quiz Results PASSING 80% Your score 92% Passed PASSING 80% Your score Your scor…" at bounding box center [347, 50] width 459 height 406
click at [540, 27] on button "EXIT" at bounding box center [541, 27] width 51 height 10
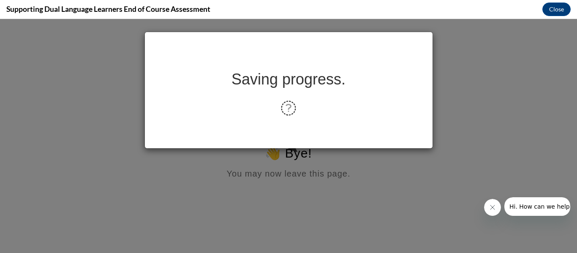
scroll to position [0, 0]
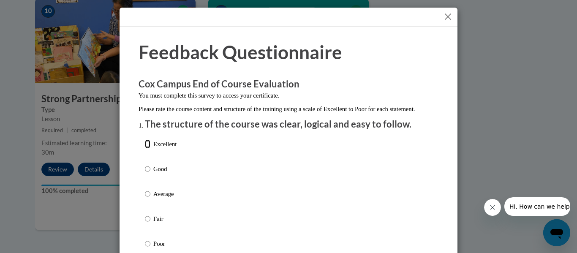
click at [149, 149] on input "Excellent" at bounding box center [147, 143] width 5 height 9
radio input "true"
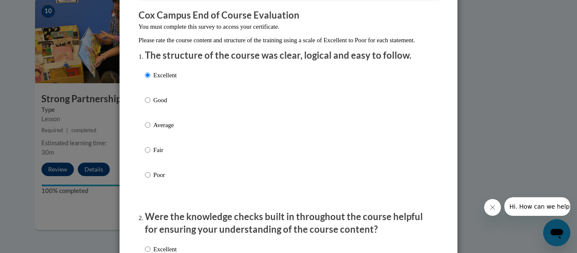
click at [151, 133] on label "Average" at bounding box center [161, 131] width 32 height 23
click at [150, 130] on input "Average" at bounding box center [147, 124] width 5 height 9
radio input "true"
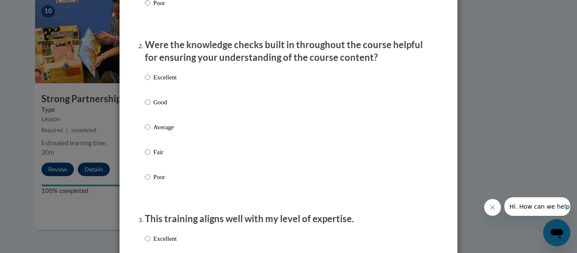
click at [151, 133] on label "Average" at bounding box center [161, 133] width 32 height 23
click at [150, 132] on input "Average" at bounding box center [147, 126] width 5 height 9
radio input "true"
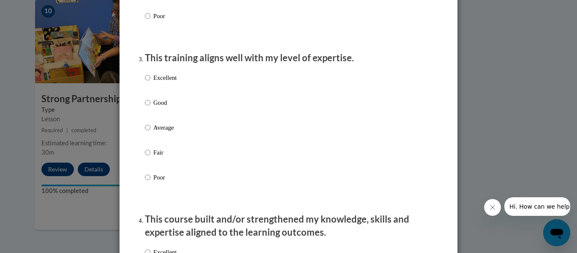
click at [151, 133] on label "Average" at bounding box center [161, 134] width 32 height 23
click at [150, 132] on input "Average" at bounding box center [147, 127] width 5 height 9
radio input "true"
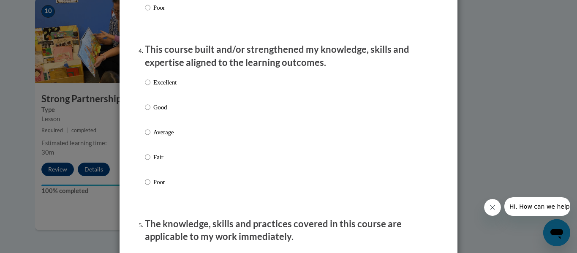
click at [151, 125] on label "Good" at bounding box center [161, 114] width 32 height 23
click at [150, 112] on input "Good" at bounding box center [147, 107] width 5 height 9
radio input "true"
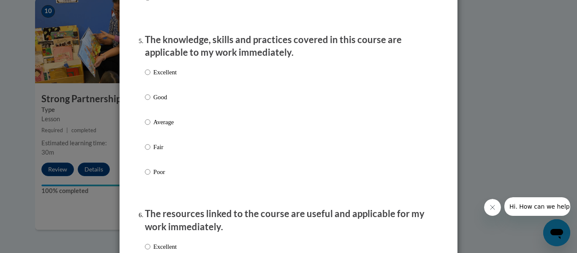
click at [151, 133] on label "Average" at bounding box center [161, 128] width 32 height 23
click at [150, 127] on input "Average" at bounding box center [147, 121] width 5 height 9
radio input "true"
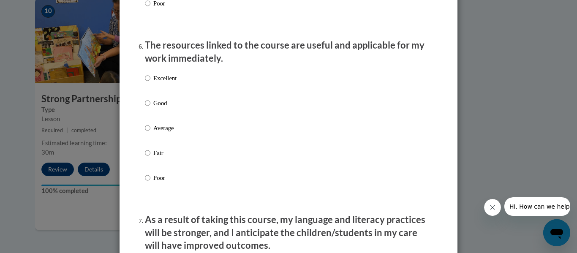
click at [151, 133] on label "Average" at bounding box center [161, 134] width 32 height 23
click at [150, 133] on input "Average" at bounding box center [147, 127] width 5 height 9
radio input "true"
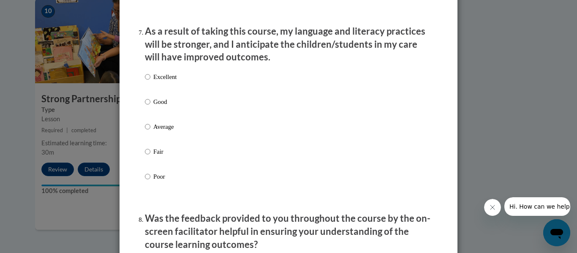
click at [151, 133] on label "Average" at bounding box center [161, 133] width 32 height 23
click at [150, 131] on input "Average" at bounding box center [147, 126] width 5 height 9
radio input "true"
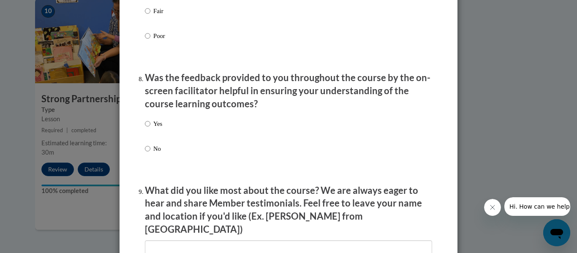
click at [151, 133] on label "Yes" at bounding box center [153, 130] width 17 height 23
click at [150, 128] on input "Yes" at bounding box center [147, 123] width 5 height 9
radio input "true"
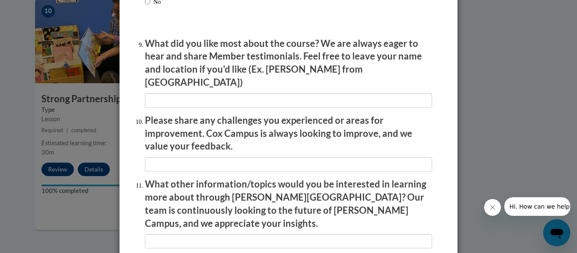
scroll to position [1502, 0]
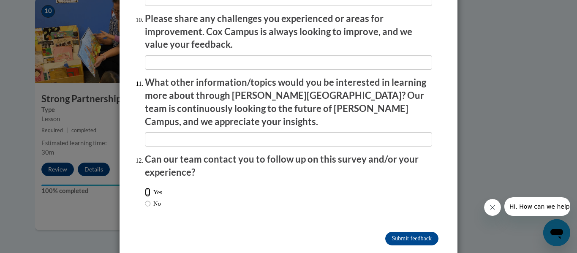
click at [149, 188] on input "Yes" at bounding box center [147, 192] width 5 height 9
radio input "true"
click at [150, 199] on input "No" at bounding box center [147, 203] width 5 height 9
radio input "true"
click at [402, 232] on input "Submit feedback" at bounding box center [411, 239] width 53 height 14
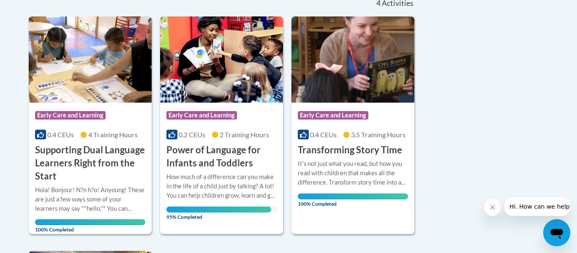
scroll to position [195, 0]
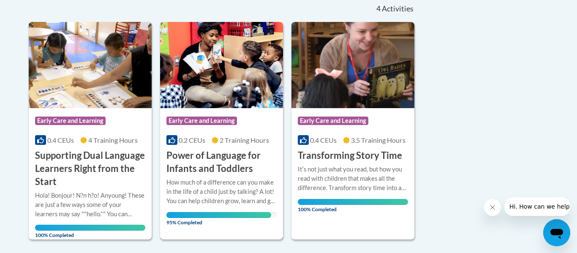
click at [198, 58] on img at bounding box center [221, 65] width 123 height 86
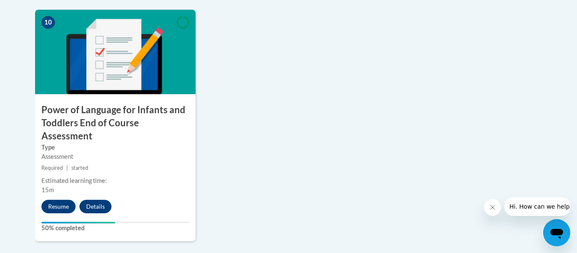
scroll to position [973, 0]
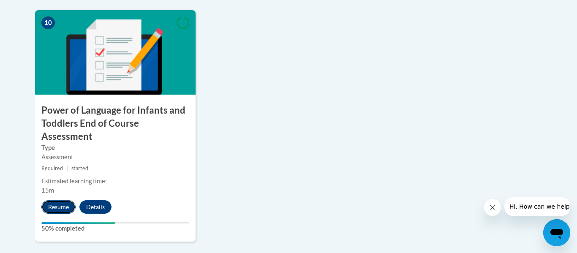
click at [53, 200] on button "Resume" at bounding box center [58, 207] width 34 height 14
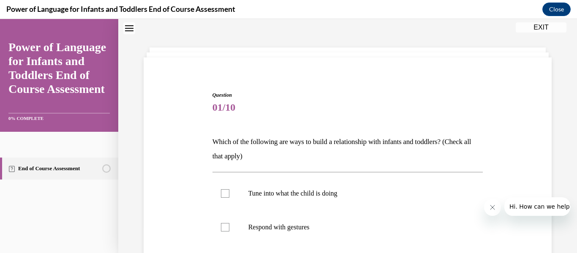
scroll to position [207, 0]
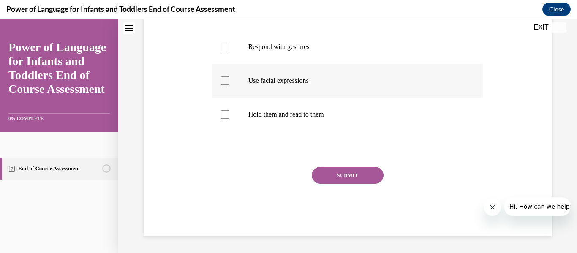
click at [222, 81] on div at bounding box center [225, 80] width 8 height 8
click at [222, 81] on input "Use facial expressions" at bounding box center [225, 80] width 8 height 8
checkbox input "true"
click at [326, 177] on button "SUBMIT" at bounding box center [348, 175] width 72 height 17
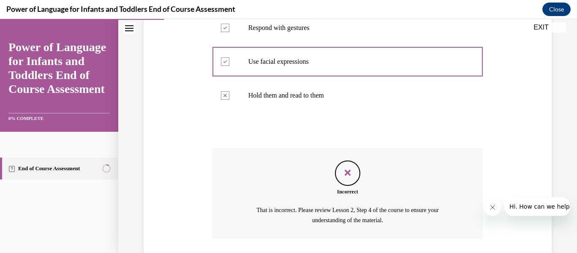
scroll to position [285, 0]
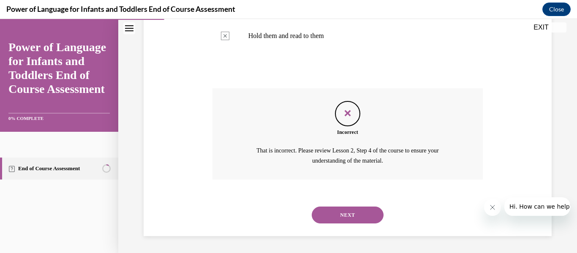
click at [348, 246] on div "Question 01/10 Which of the following are ways to build a relationship with inf…" at bounding box center [347, 7] width 459 height 492
click at [338, 216] on button "NEXT" at bounding box center [348, 215] width 72 height 17
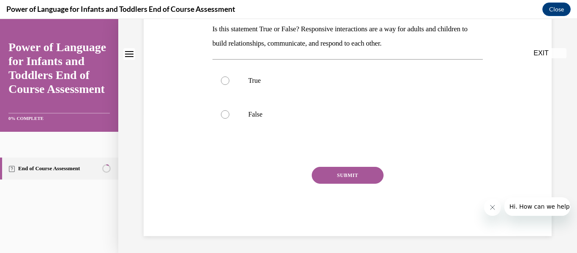
scroll to position [0, 0]
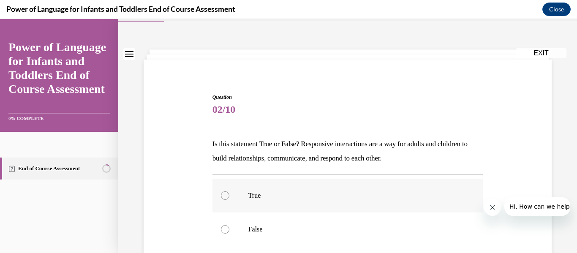
click at [290, 223] on label "False" at bounding box center [347, 229] width 271 height 34
click at [229, 225] on input "False" at bounding box center [225, 229] width 8 height 8
radio input "true"
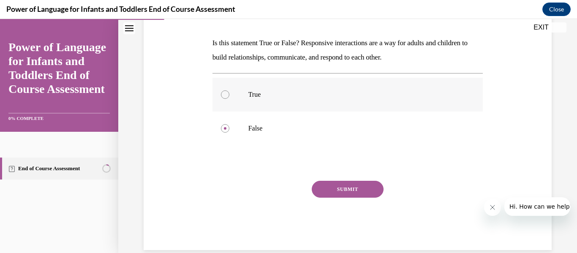
scroll to position [123, 0]
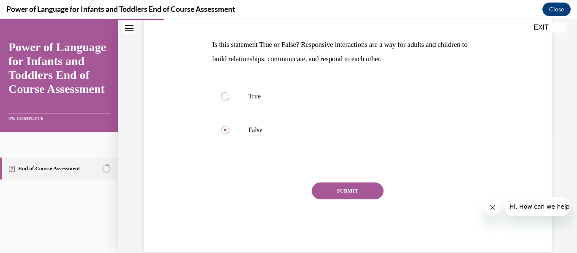
click at [323, 193] on button "SUBMIT" at bounding box center [348, 190] width 72 height 17
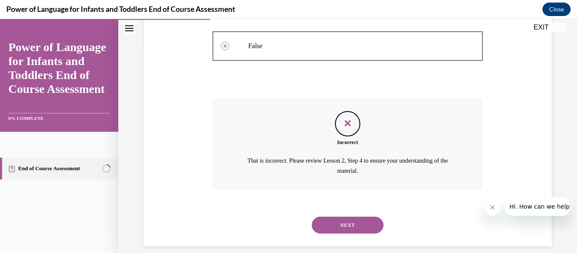
scroll to position [218, 0]
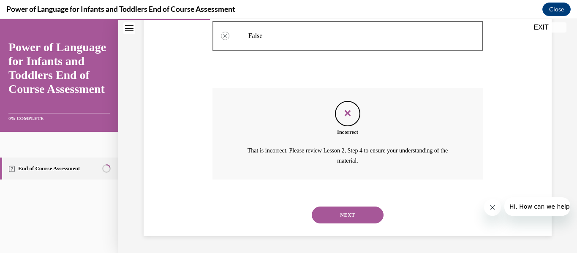
click at [328, 212] on button "NEXT" at bounding box center [348, 215] width 72 height 17
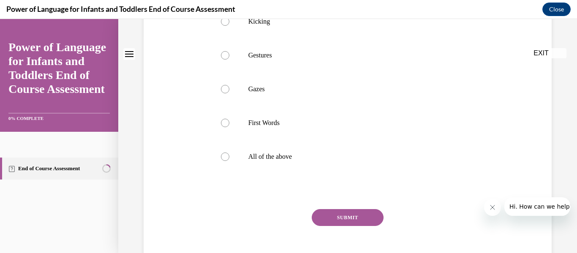
scroll to position [0, 0]
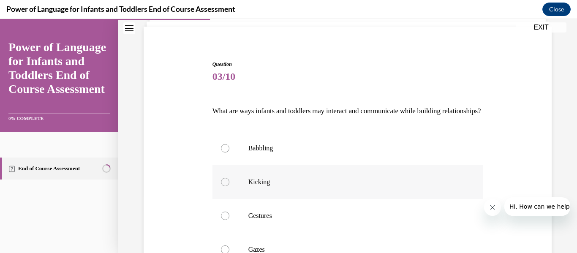
click at [328, 199] on label "Kicking" at bounding box center [347, 182] width 271 height 34
click at [229, 186] on input "Kicking" at bounding box center [225, 182] width 8 height 8
radio input "true"
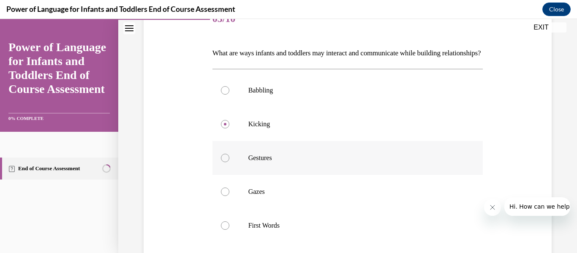
click at [294, 162] on p "Gestures" at bounding box center [355, 158] width 214 height 8
click at [229, 162] on input "Gestures" at bounding box center [225, 158] width 8 height 8
radio input "true"
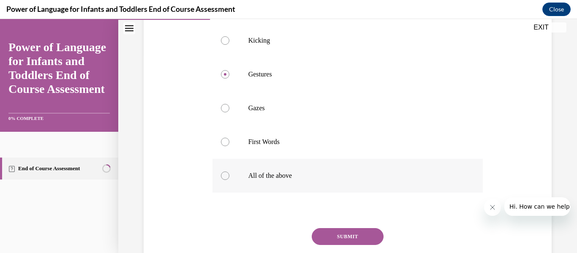
click at [239, 184] on label "All of the above" at bounding box center [347, 176] width 271 height 34
click at [229, 180] on input "All of the above" at bounding box center [225, 175] width 8 height 8
radio input "true"
click at [363, 245] on button "SUBMIT" at bounding box center [348, 236] width 72 height 17
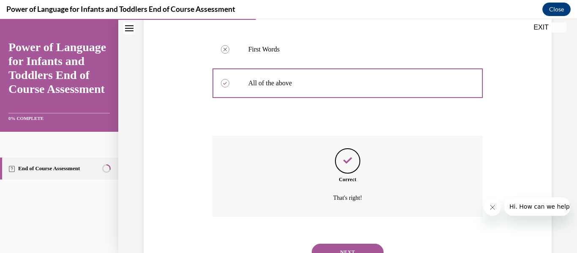
scroll to position [343, 0]
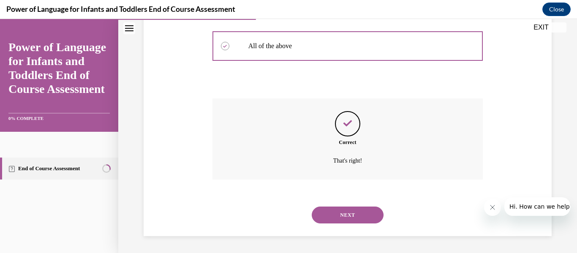
click at [337, 211] on button "NEXT" at bounding box center [348, 215] width 72 height 17
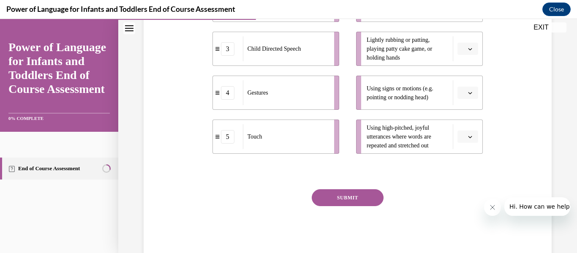
scroll to position [283, 0]
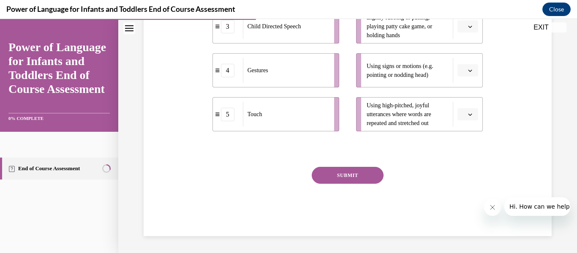
click at [367, 171] on button "SUBMIT" at bounding box center [348, 175] width 72 height 17
click at [468, 114] on span "button" at bounding box center [470, 114] width 6 height 6
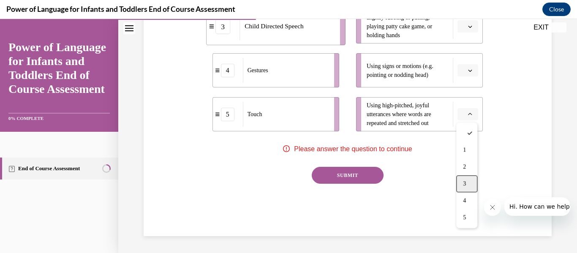
click at [467, 176] on div "3" at bounding box center [466, 183] width 21 height 17
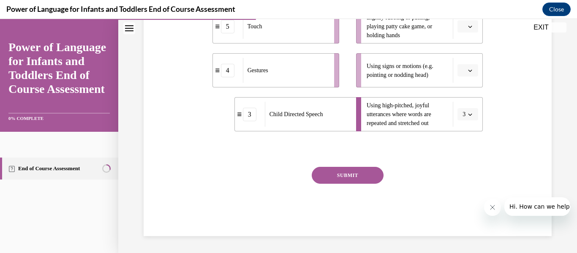
click at [463, 75] on button "button" at bounding box center [467, 70] width 21 height 13
click at [467, 172] on div "5" at bounding box center [466, 173] width 21 height 17
click at [469, 31] on button "button" at bounding box center [467, 26] width 21 height 13
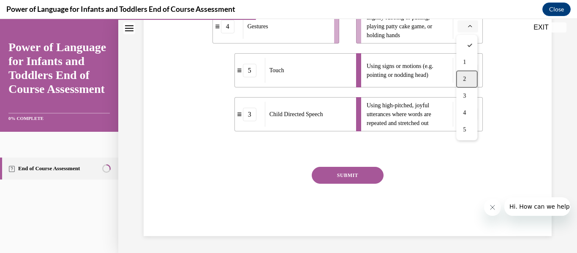
click at [468, 83] on div "2" at bounding box center [466, 79] width 21 height 17
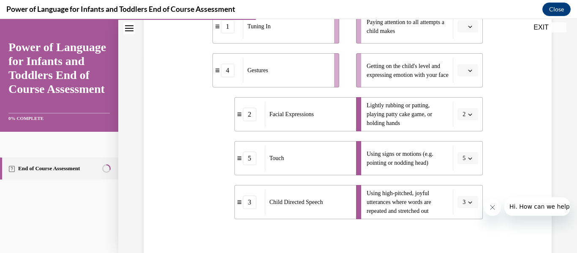
scroll to position [188, 0]
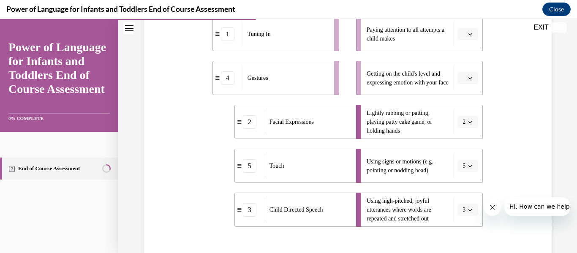
click at [468, 83] on button "button" at bounding box center [467, 78] width 21 height 13
click at [462, 119] on div "1" at bounding box center [466, 113] width 21 height 17
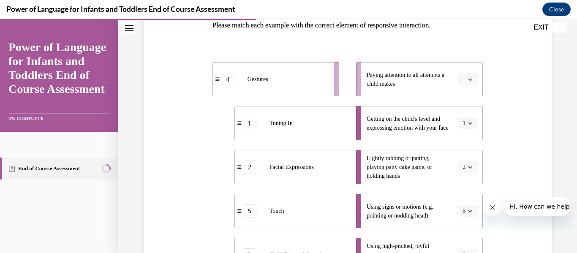
scroll to position [141, 0]
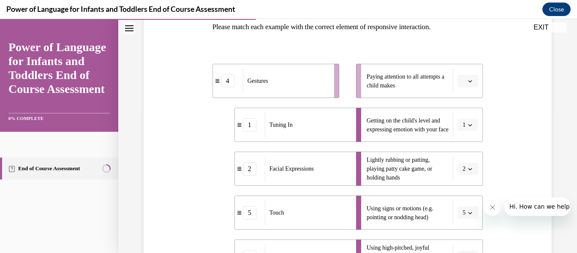
click at [470, 78] on span "button" at bounding box center [470, 81] width 6 height 6
click at [466, 164] on span "4" at bounding box center [464, 167] width 3 height 7
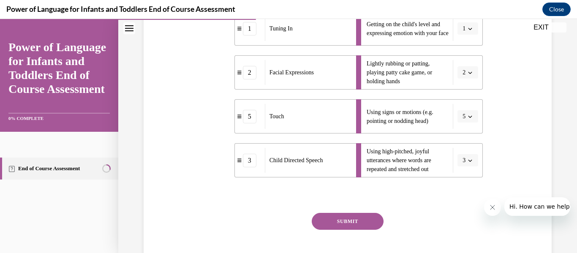
click at [359, 218] on button "SUBMIT" at bounding box center [348, 221] width 72 height 17
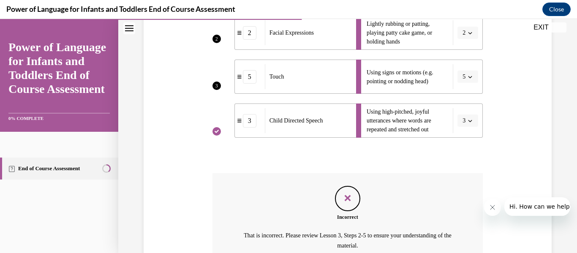
scroll to position [277, 0]
click at [356, 228] on div "Incorrect That is incorrect. Please review Lesson 3, Steps 2-5 to ensure your u…" at bounding box center [347, 219] width 271 height 91
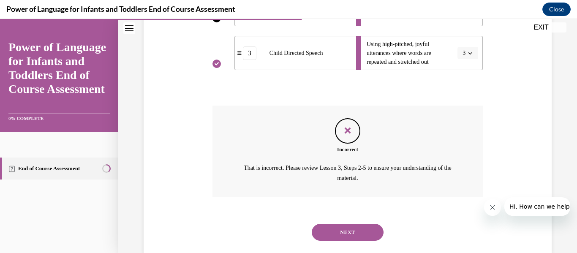
scroll to position [349, 0]
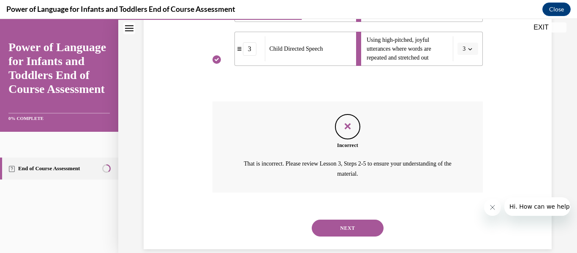
click at [356, 228] on button "NEXT" at bounding box center [348, 228] width 72 height 17
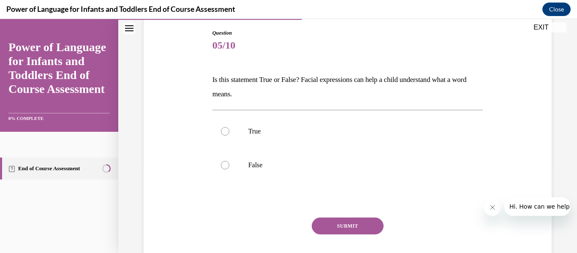
scroll to position [87, 0]
click at [240, 122] on label "True" at bounding box center [347, 132] width 271 height 34
click at [229, 128] on input "True" at bounding box center [225, 132] width 8 height 8
radio input "true"
click at [334, 231] on button "SUBMIT" at bounding box center [348, 226] width 72 height 17
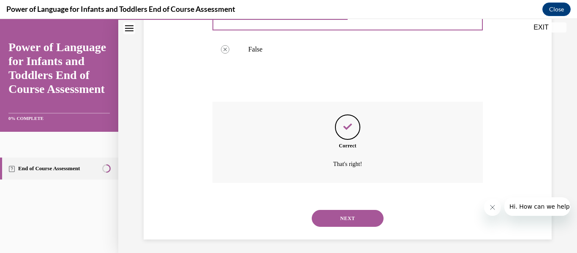
scroll to position [207, 0]
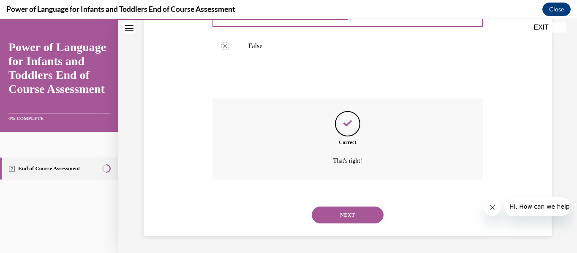
click at [340, 218] on button "NEXT" at bounding box center [348, 215] width 72 height 17
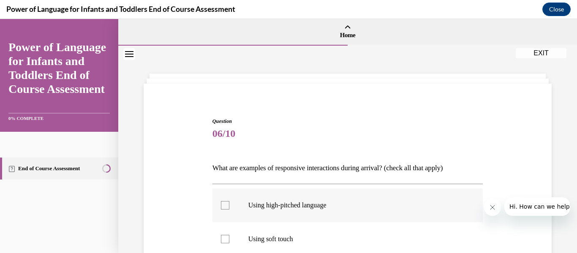
click at [286, 211] on label "Using high-pitched language" at bounding box center [347, 205] width 271 height 34
click at [229, 209] on input "Using high-pitched language" at bounding box center [225, 205] width 8 height 8
checkbox input "true"
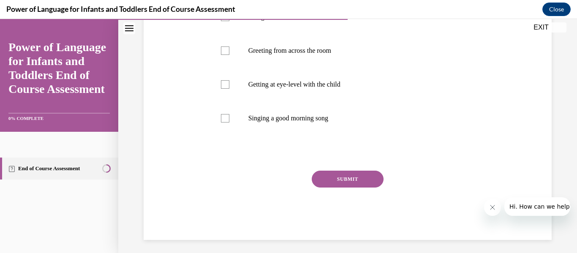
scroll to position [221, 0]
click at [331, 180] on button "SUBMIT" at bounding box center [348, 179] width 72 height 17
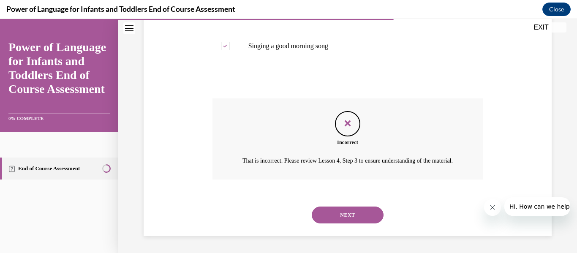
scroll to position [304, 0]
click at [332, 212] on button "NEXT" at bounding box center [348, 215] width 72 height 17
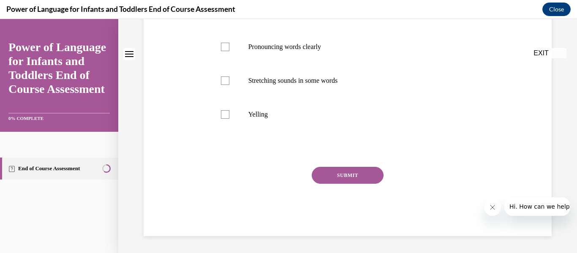
scroll to position [0, 0]
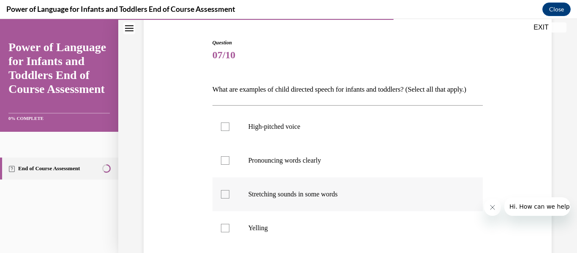
click at [330, 198] on p "Stretching sounds in some words" at bounding box center [355, 194] width 214 height 8
click at [229, 198] on input "Stretching sounds in some words" at bounding box center [225, 194] width 8 height 8
checkbox input "true"
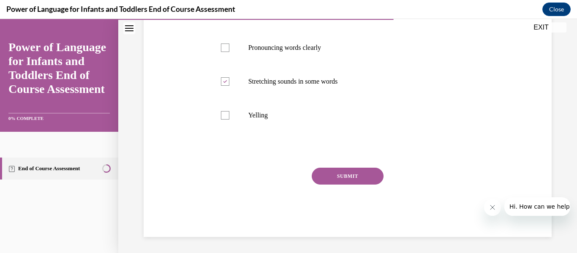
click at [356, 183] on button "SUBMIT" at bounding box center [348, 176] width 72 height 17
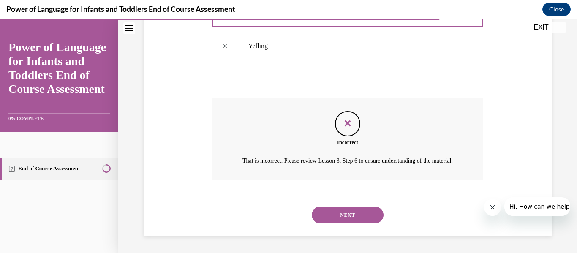
scroll to position [285, 0]
click at [351, 211] on button "NEXT" at bounding box center [348, 215] width 72 height 17
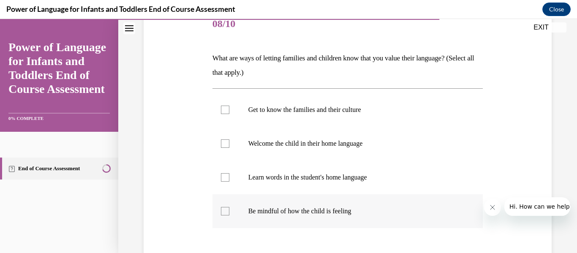
click at [349, 212] on p "Be mindful of how the child is feeling" at bounding box center [355, 211] width 214 height 8
click at [229, 212] on input "Be mindful of how the child is feeling" at bounding box center [225, 211] width 8 height 8
checkbox input "true"
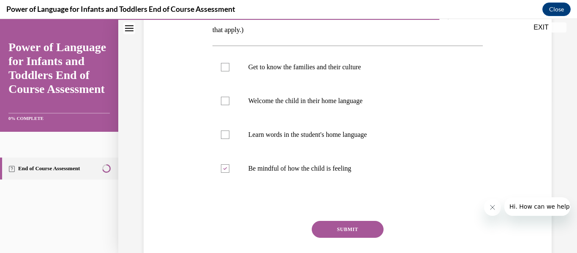
click at [347, 227] on button "SUBMIT" at bounding box center [348, 229] width 72 height 17
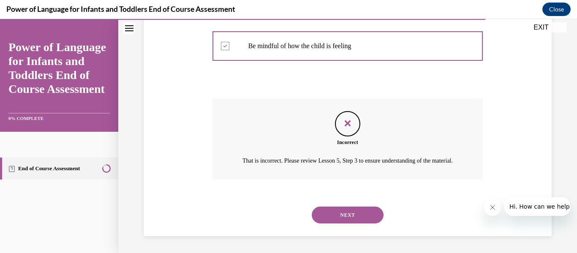
scroll to position [285, 0]
click at [337, 212] on button "NEXT" at bounding box center [348, 215] width 72 height 17
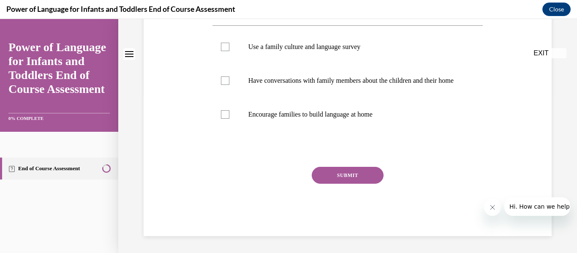
scroll to position [0, 0]
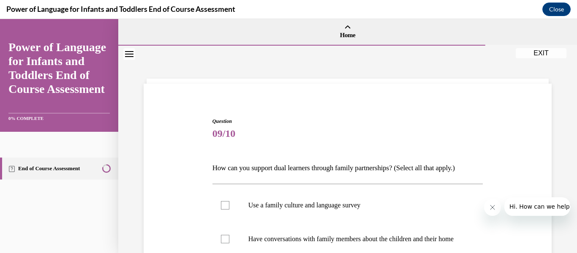
click at [337, 212] on label "Use a family culture and language survey" at bounding box center [347, 205] width 271 height 34
click at [229, 209] on input "Use a family culture and language survey" at bounding box center [225, 205] width 8 height 8
checkbox input "true"
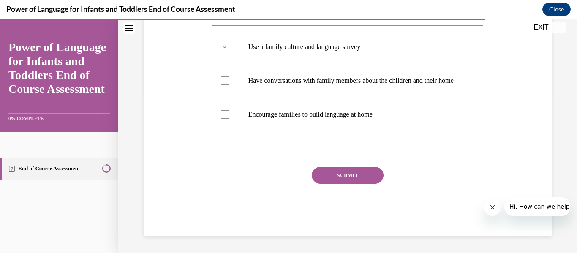
click at [336, 180] on button "SUBMIT" at bounding box center [348, 175] width 72 height 17
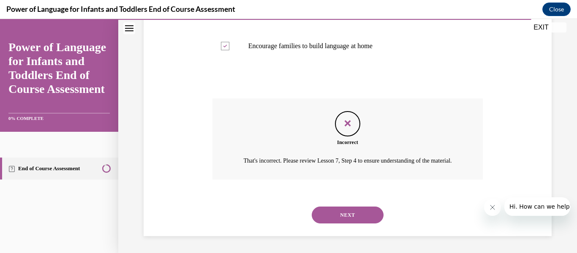
scroll to position [245, 0]
click at [333, 222] on button "NEXT" at bounding box center [348, 215] width 72 height 17
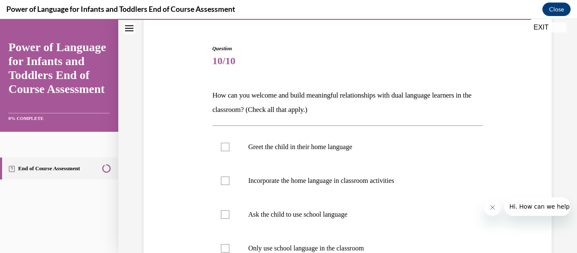
click at [333, 222] on label "Ask the child to use school language" at bounding box center [347, 215] width 271 height 34
click at [229, 219] on input "Ask the child to use school language" at bounding box center [225, 214] width 8 height 8
checkbox input "true"
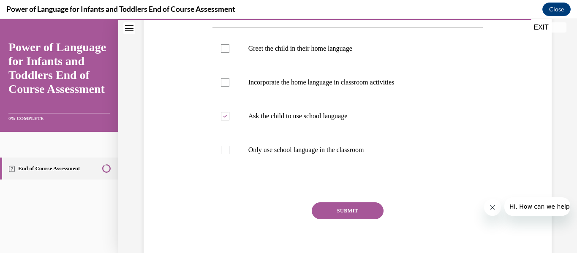
click at [331, 213] on button "SUBMIT" at bounding box center [348, 210] width 72 height 17
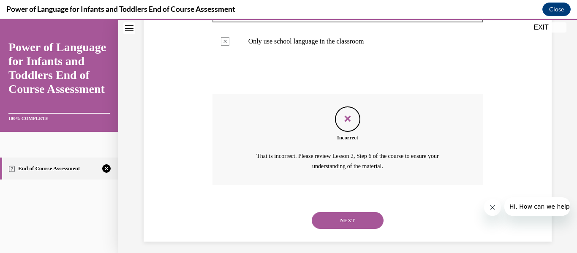
scroll to position [285, 0]
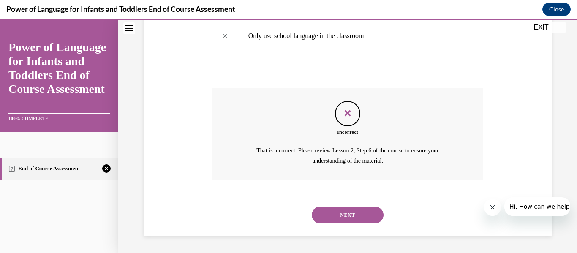
click at [331, 213] on button "NEXT" at bounding box center [348, 215] width 72 height 17
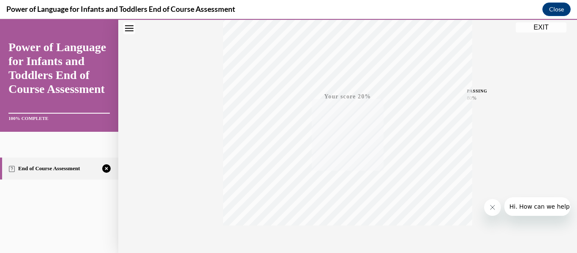
scroll to position [199, 0]
click at [351, 194] on div "TAKE AGAIN" at bounding box center [348, 196] width 30 height 20
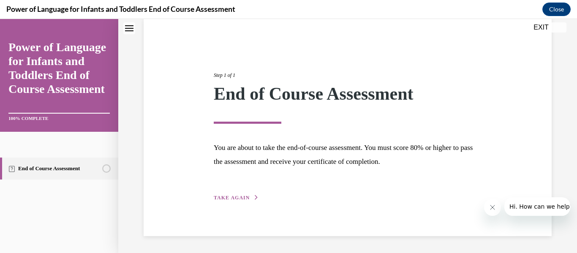
scroll to position [65, 0]
click at [228, 196] on span "TAKE AGAIN" at bounding box center [232, 198] width 36 height 6
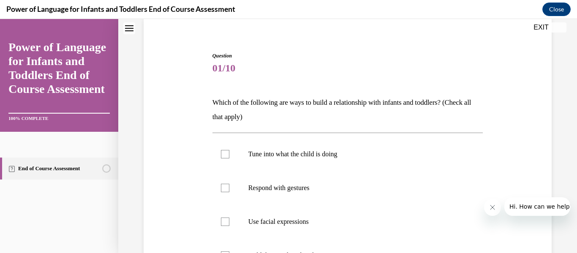
click at [228, 196] on label "Respond with gestures" at bounding box center [347, 188] width 271 height 34
click at [228, 192] on input "Respond with gestures" at bounding box center [225, 188] width 8 height 8
checkbox input "true"
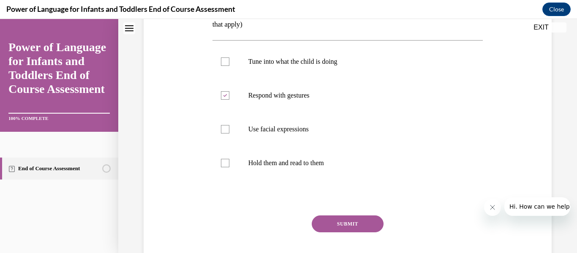
scroll to position [158, 0]
click at [343, 219] on button "SUBMIT" at bounding box center [348, 223] width 72 height 17
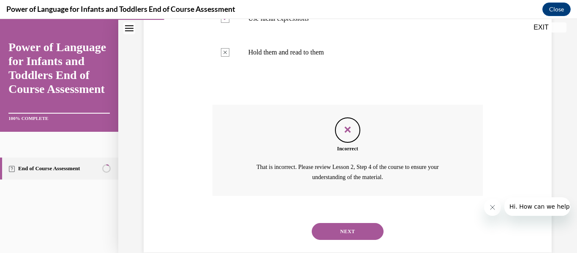
scroll to position [271, 0]
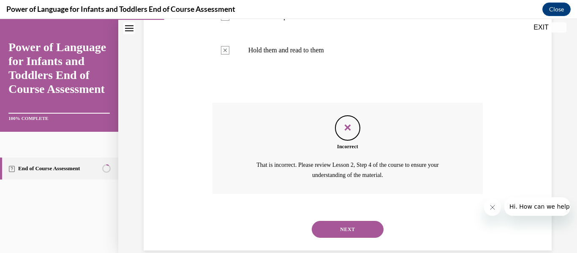
click at [343, 227] on button "NEXT" at bounding box center [348, 229] width 72 height 17
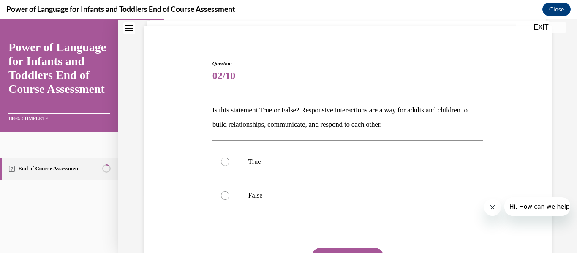
scroll to position [58, 0]
click at [227, 163] on div at bounding box center [225, 161] width 8 height 8
click at [227, 163] on input "True" at bounding box center [225, 161] width 8 height 8
radio input "true"
click at [330, 247] on div "Question 02/10 Is this statement True or False? Responsive interactions are a w…" at bounding box center [347, 188] width 271 height 258
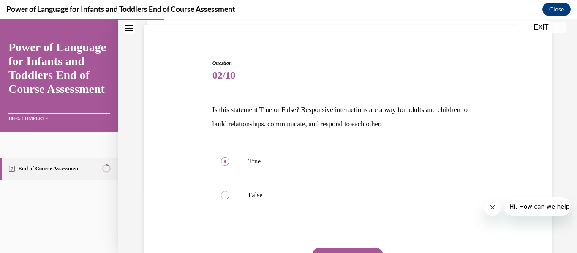
click at [329, 250] on button "SUBMIT" at bounding box center [348, 255] width 72 height 17
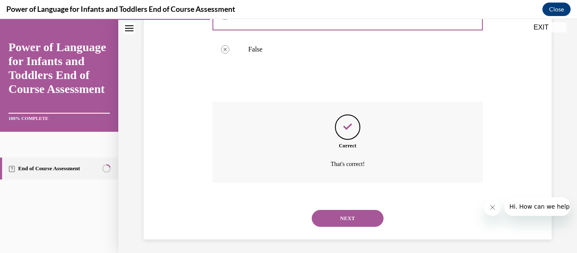
scroll to position [207, 0]
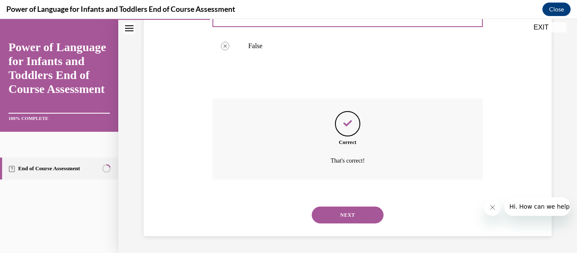
click at [343, 220] on button "NEXT" at bounding box center [348, 215] width 72 height 17
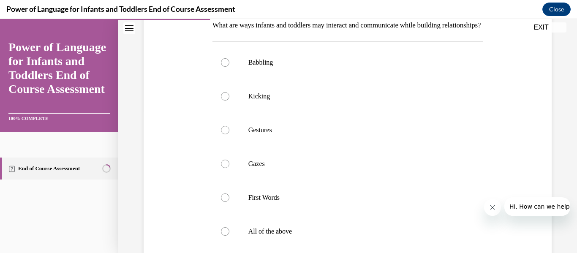
scroll to position [163, 0]
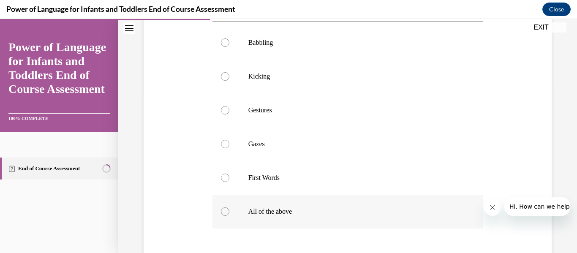
click at [231, 221] on label "All of the above" at bounding box center [347, 212] width 271 height 34
click at [229, 216] on input "All of the above" at bounding box center [225, 211] width 8 height 8
radio input "true"
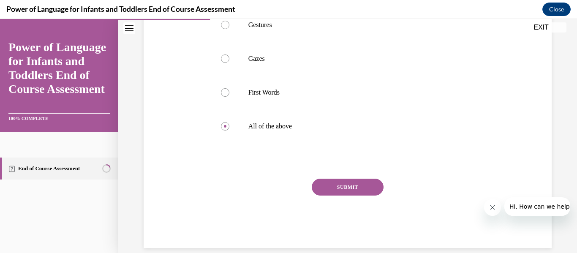
click at [328, 196] on button "SUBMIT" at bounding box center [348, 187] width 72 height 17
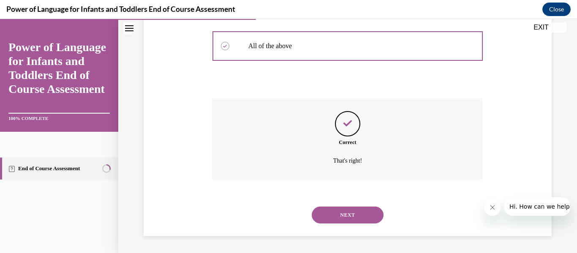
scroll to position [343, 0]
click at [329, 221] on button "NEXT" at bounding box center [348, 215] width 72 height 17
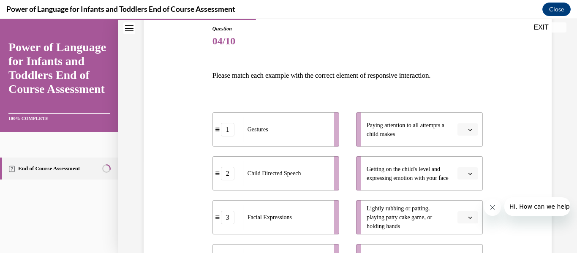
scroll to position [92, 0]
click at [467, 131] on span "button" at bounding box center [470, 130] width 6 height 6
click at [464, 163] on span "1" at bounding box center [464, 165] width 3 height 7
click at [465, 172] on span "Please select an option" at bounding box center [463, 174] width 3 height 8
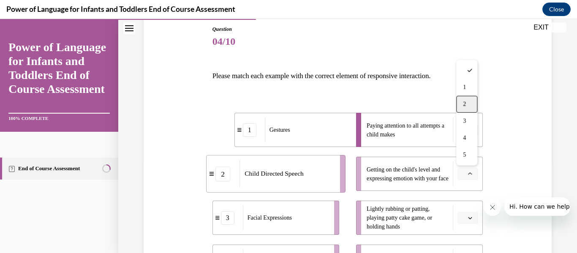
click at [472, 108] on div "2" at bounding box center [466, 104] width 21 height 17
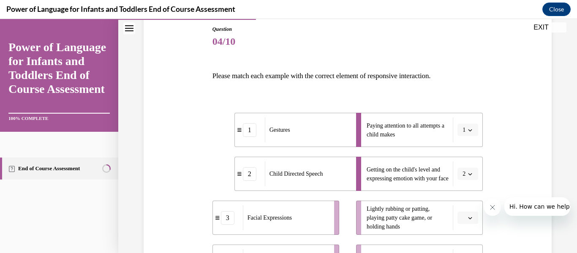
click at [465, 221] on span "Please select an option" at bounding box center [463, 218] width 3 height 8
click at [461, 165] on div "3" at bounding box center [466, 165] width 21 height 17
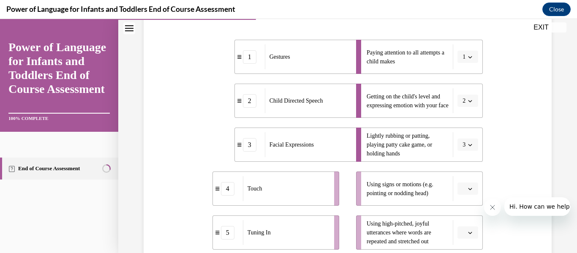
scroll to position [166, 0]
click at [472, 190] on span "button" at bounding box center [470, 188] width 6 height 6
click at [465, 150] on span "4" at bounding box center [464, 152] width 3 height 7
click at [472, 231] on span "button" at bounding box center [470, 232] width 6 height 6
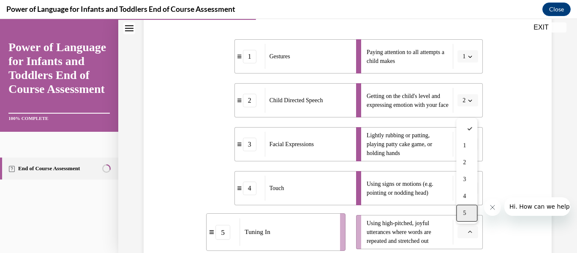
click at [467, 209] on div "5" at bounding box center [466, 213] width 21 height 17
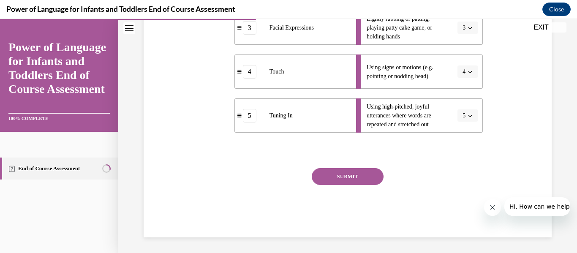
scroll to position [283, 0]
click at [369, 174] on button "SUBMIT" at bounding box center [348, 175] width 72 height 17
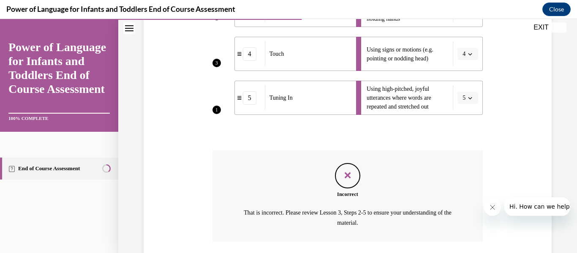
scroll to position [362, 0]
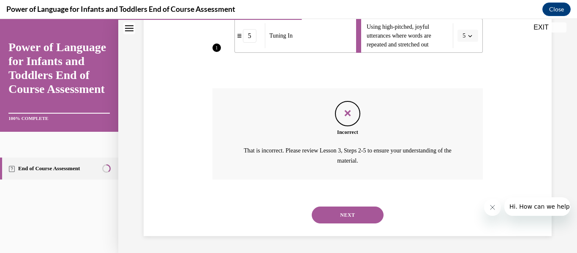
click at [350, 220] on button "NEXT" at bounding box center [348, 215] width 72 height 17
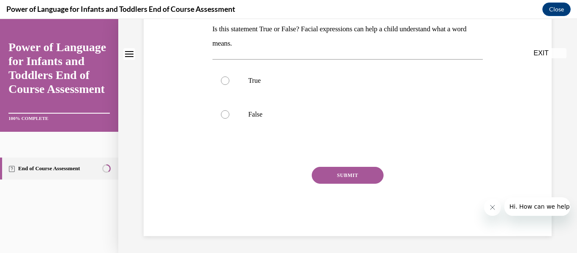
scroll to position [0, 0]
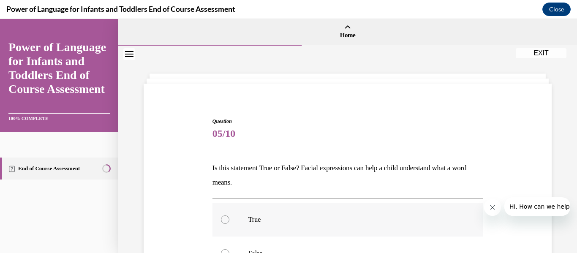
click at [228, 214] on label "True" at bounding box center [347, 220] width 271 height 34
click at [228, 215] on input "True" at bounding box center [225, 219] width 8 height 8
radio input "true"
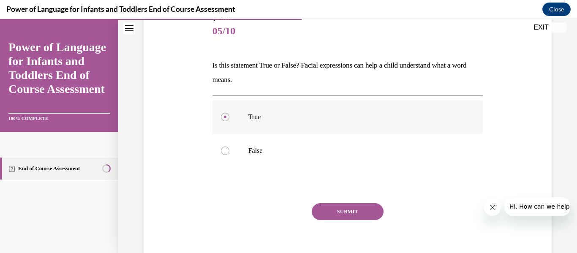
scroll to position [104, 0]
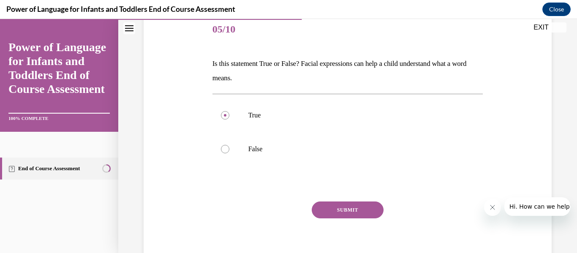
click at [337, 204] on button "SUBMIT" at bounding box center [348, 209] width 72 height 17
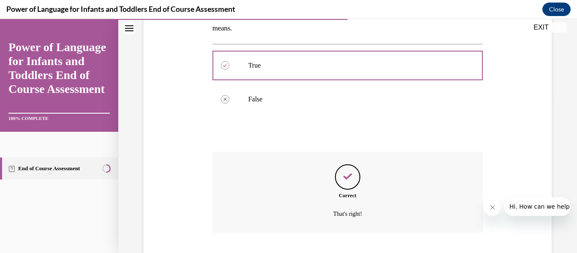
scroll to position [207, 0]
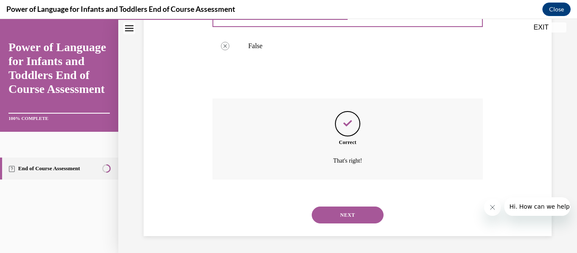
click at [339, 212] on button "NEXT" at bounding box center [348, 215] width 72 height 17
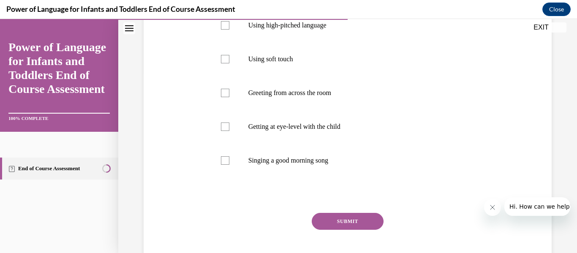
scroll to position [181, 0]
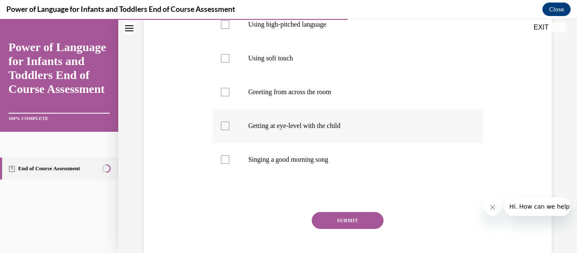
click at [282, 120] on label "Getting at eye-level with the child" at bounding box center [347, 126] width 271 height 34
click at [229, 122] on input "Getting at eye-level with the child" at bounding box center [225, 126] width 8 height 8
checkbox input "true"
click at [328, 214] on button "SUBMIT" at bounding box center [348, 220] width 72 height 17
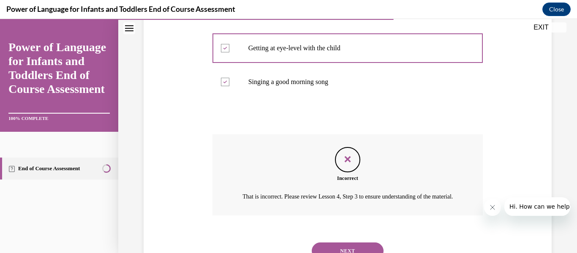
scroll to position [262, 0]
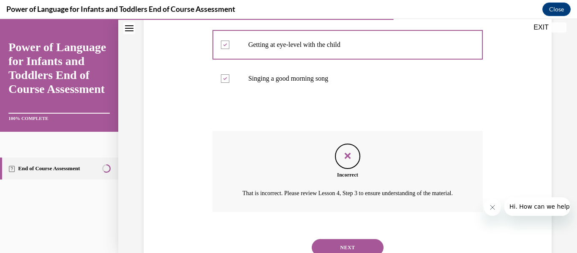
click at [337, 250] on button "NEXT" at bounding box center [348, 247] width 72 height 17
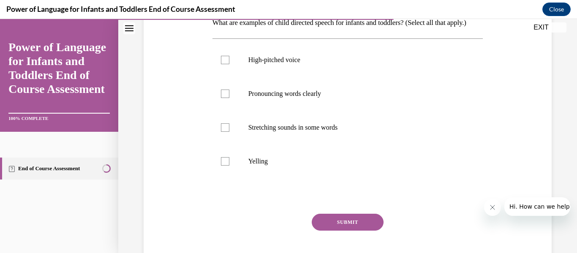
scroll to position [146, 0]
click at [223, 165] on div at bounding box center [225, 161] width 8 height 8
click at [223, 165] on input "Yelling" at bounding box center [225, 161] width 8 height 8
checkbox input "true"
click at [333, 230] on button "SUBMIT" at bounding box center [348, 221] width 72 height 17
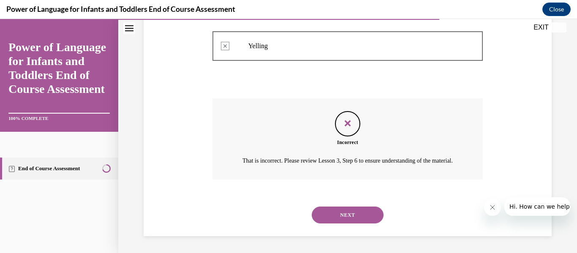
scroll to position [285, 0]
click at [333, 216] on button "NEXT" at bounding box center [348, 215] width 72 height 17
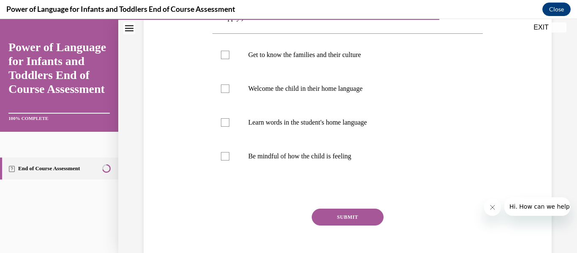
scroll to position [166, 0]
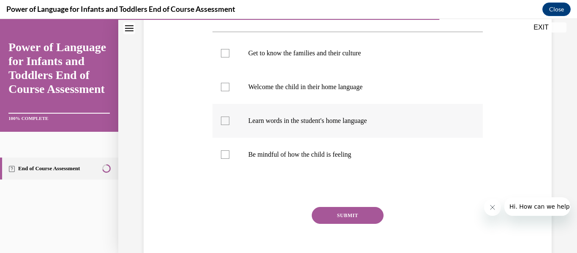
click at [221, 117] on div at bounding box center [225, 121] width 8 height 8
click at [221, 117] on input "Learn words in the student's home language" at bounding box center [225, 121] width 8 height 8
checkbox input "true"
click at [345, 221] on button "SUBMIT" at bounding box center [348, 215] width 72 height 17
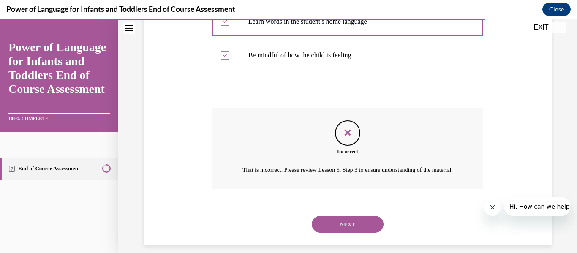
scroll to position [268, 0]
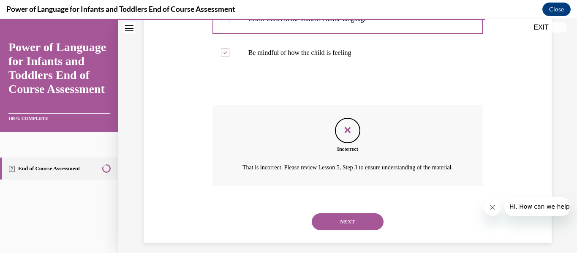
click at [347, 230] on button "NEXT" at bounding box center [348, 221] width 72 height 17
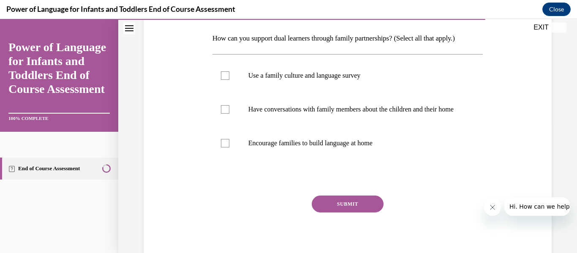
scroll to position [129, 0]
click at [232, 117] on label "Have conversations with family members about the children and their home" at bounding box center [347, 110] width 271 height 34
click at [229, 114] on input "Have conversations with family members about the children and their home" at bounding box center [225, 110] width 8 height 8
checkbox input "true"
click at [336, 208] on button "SUBMIT" at bounding box center [348, 204] width 72 height 17
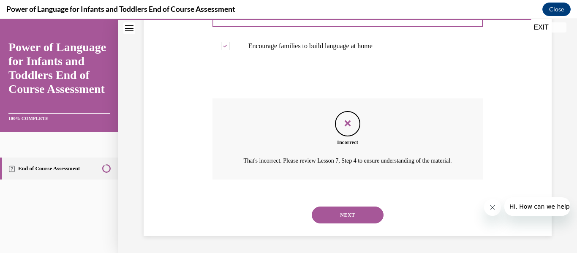
scroll to position [241, 0]
click at [340, 215] on button "NEXT" at bounding box center [348, 215] width 72 height 17
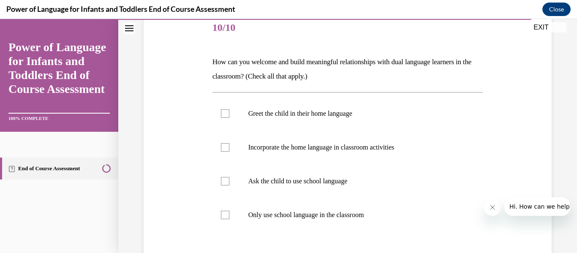
scroll to position [115, 0]
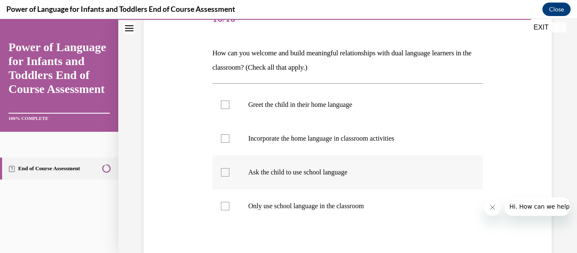
click at [223, 170] on div at bounding box center [225, 172] width 8 height 8
click at [223, 170] on input "Ask the child to use school language" at bounding box center [225, 172] width 8 height 8
checkbox input "true"
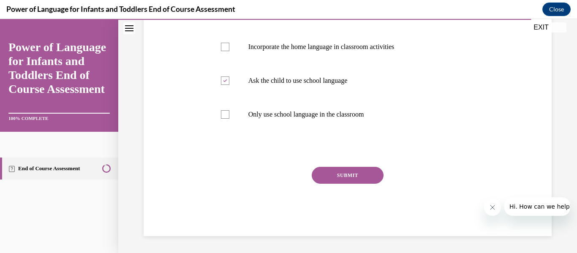
click at [368, 179] on button "SUBMIT" at bounding box center [348, 175] width 72 height 17
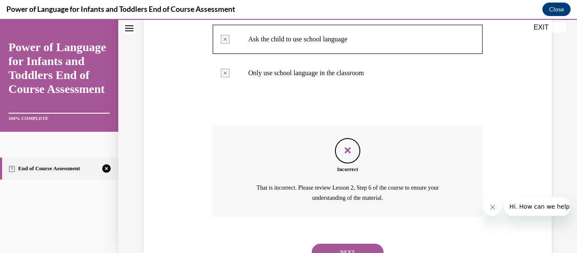
scroll to position [285, 0]
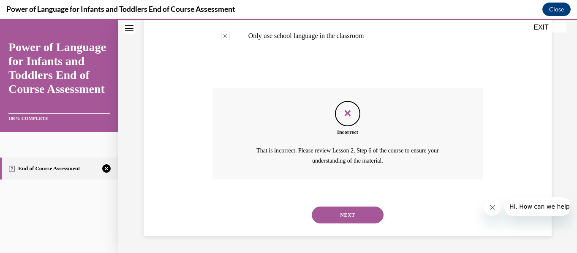
click at [359, 212] on button "NEXT" at bounding box center [348, 215] width 72 height 17
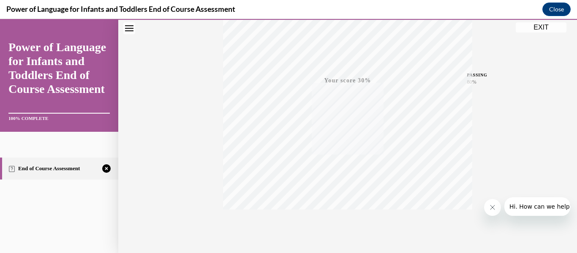
scroll to position [199, 0]
click at [341, 199] on icon "button" at bounding box center [348, 201] width 30 height 9
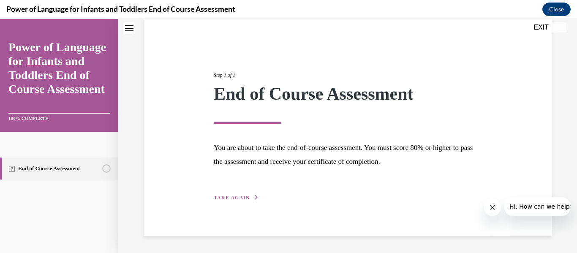
scroll to position [65, 0]
click at [227, 198] on span "TAKE AGAIN" at bounding box center [232, 198] width 36 height 6
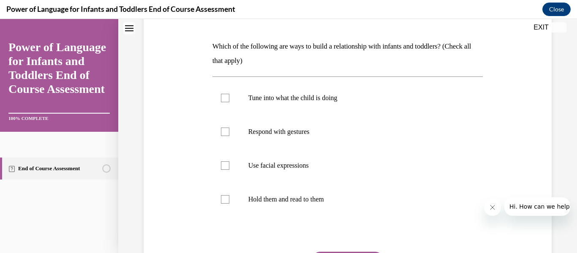
scroll to position [126, 0]
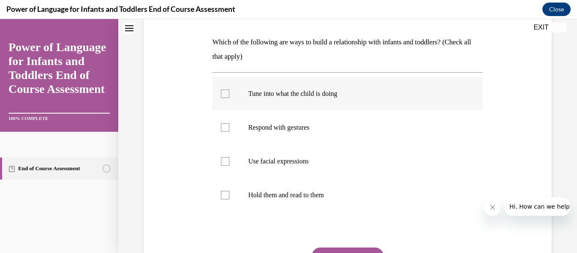
click at [222, 92] on div at bounding box center [225, 94] width 8 height 8
click at [222, 92] on input "Tune into what the child is doing" at bounding box center [225, 94] width 8 height 8
checkbox input "true"
click at [228, 131] on div at bounding box center [225, 127] width 8 height 8
click at [228, 131] on input "Respond with gestures" at bounding box center [225, 127] width 8 height 8
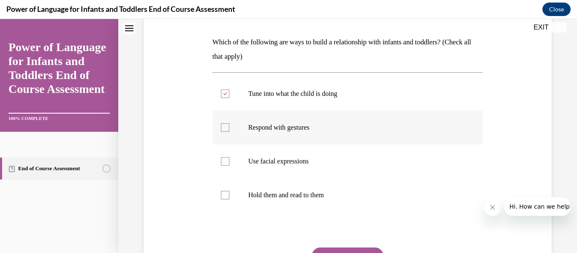
checkbox input "true"
click at [230, 166] on label "Use facial expressions" at bounding box center [347, 161] width 271 height 34
click at [229, 166] on input "Use facial expressions" at bounding box center [225, 161] width 8 height 8
checkbox input "true"
click at [359, 249] on button "SUBMIT" at bounding box center [348, 255] width 72 height 17
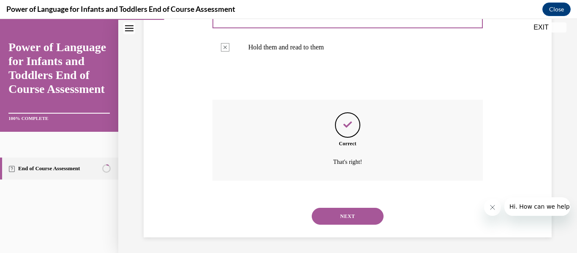
scroll to position [275, 0]
click at [344, 219] on button "NEXT" at bounding box center [348, 215] width 72 height 17
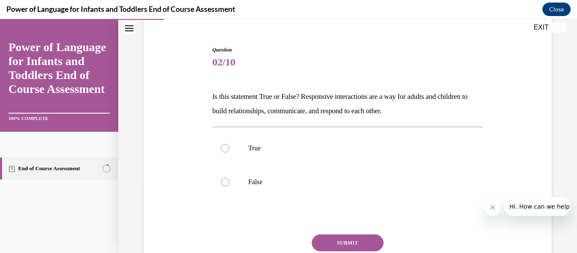
scroll to position [73, 0]
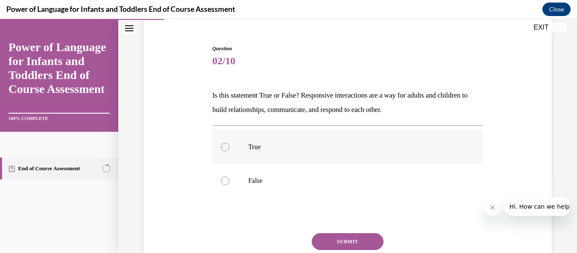
click at [228, 144] on label "True" at bounding box center [347, 147] width 271 height 34
click at [228, 144] on input "True" at bounding box center [225, 147] width 8 height 8
radio input "true"
click at [338, 247] on button "SUBMIT" at bounding box center [348, 241] width 72 height 17
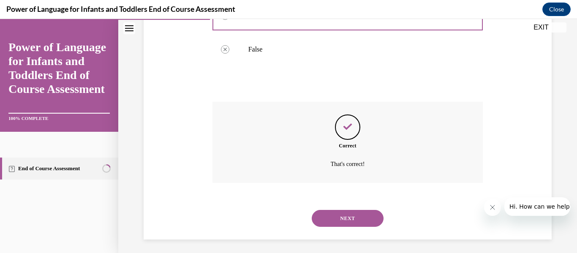
scroll to position [207, 0]
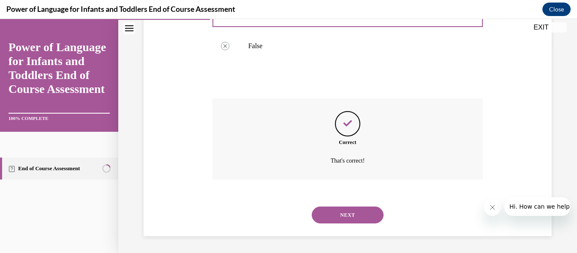
click at [343, 219] on button "NEXT" at bounding box center [348, 215] width 72 height 17
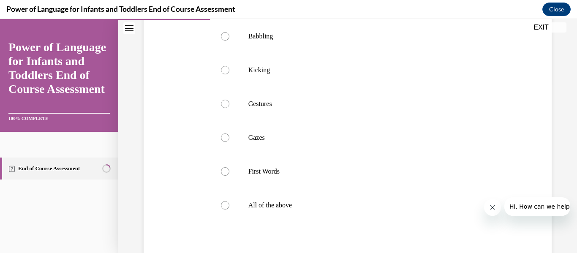
scroll to position [170, 0]
click at [221, 208] on div at bounding box center [225, 204] width 8 height 8
click at [221, 208] on input "All of the above" at bounding box center [225, 204] width 8 height 8
radio input "true"
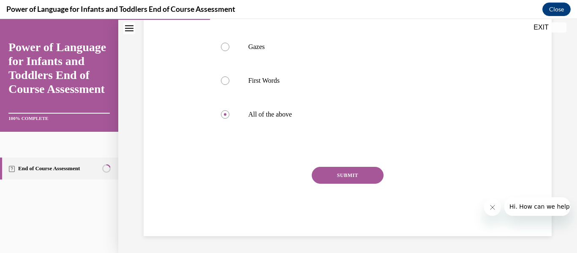
click at [361, 176] on button "SUBMIT" at bounding box center [348, 175] width 72 height 17
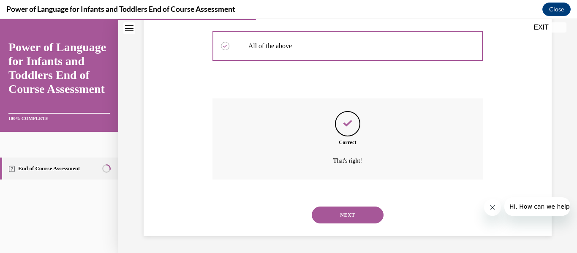
scroll to position [343, 0]
click at [352, 209] on button "NEXT" at bounding box center [348, 215] width 72 height 17
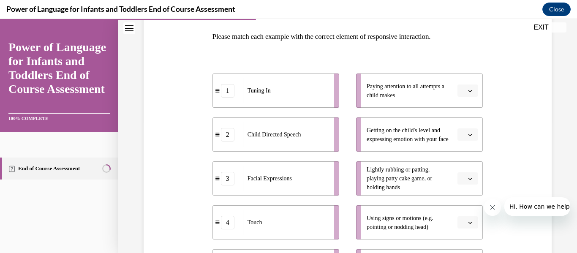
scroll to position [134, 0]
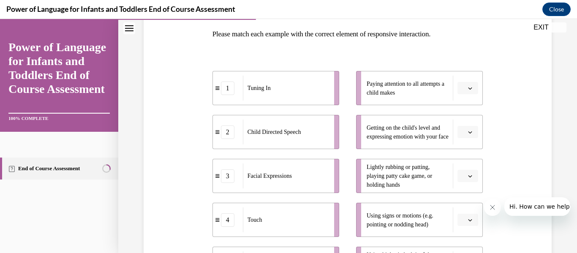
click at [470, 88] on icon "button" at bounding box center [470, 88] width 4 height 4
click at [463, 119] on div "1" at bounding box center [466, 123] width 21 height 17
click at [468, 132] on icon "button" at bounding box center [470, 132] width 4 height 4
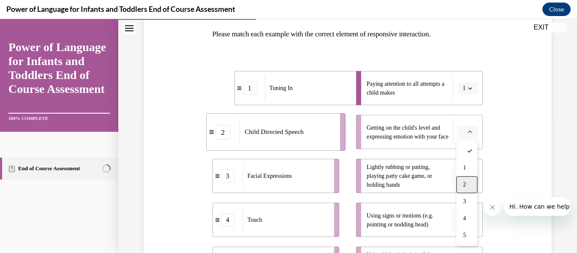
click at [463, 180] on div "2" at bounding box center [466, 184] width 21 height 17
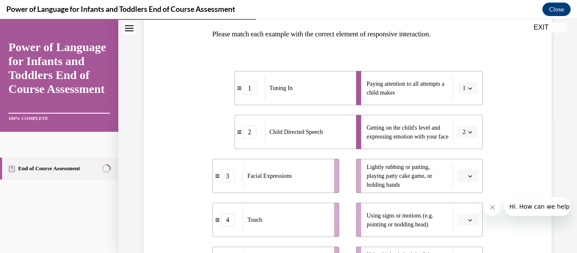
click at [469, 177] on icon "button" at bounding box center [470, 176] width 4 height 4
click at [463, 125] on span "3" at bounding box center [464, 123] width 3 height 7
click at [468, 220] on icon "button" at bounding box center [470, 220] width 4 height 4
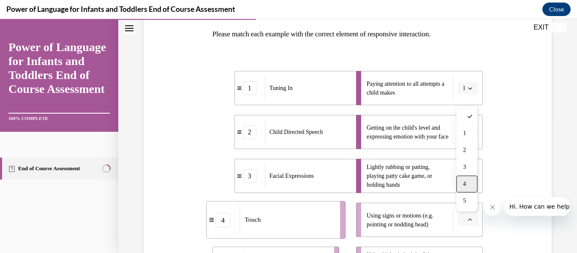
click at [465, 186] on span "4" at bounding box center [464, 184] width 3 height 7
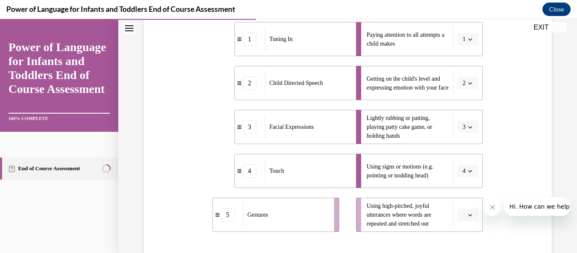
scroll to position [183, 0]
click at [470, 217] on span "button" at bounding box center [470, 215] width 6 height 6
click at [461, 205] on div "1 2 3 4 5" at bounding box center [466, 154] width 21 height 106
click at [465, 201] on div "5" at bounding box center [466, 195] width 21 height 17
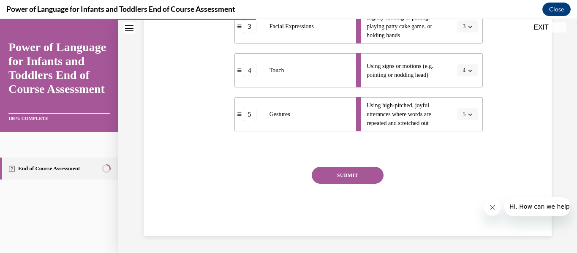
click at [359, 176] on button "SUBMIT" at bounding box center [348, 175] width 72 height 17
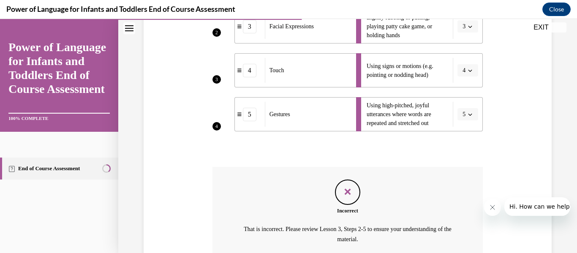
scroll to position [362, 0]
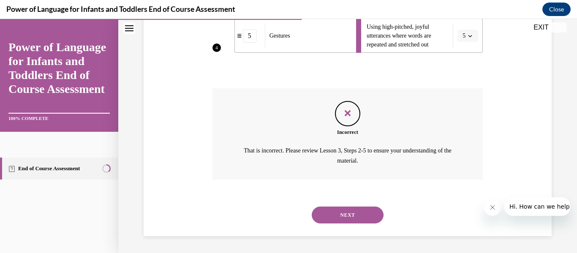
click at [346, 215] on button "NEXT" at bounding box center [348, 215] width 72 height 17
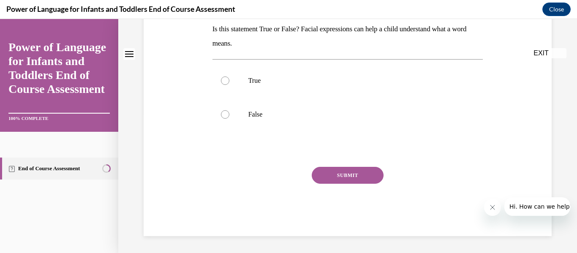
scroll to position [0, 0]
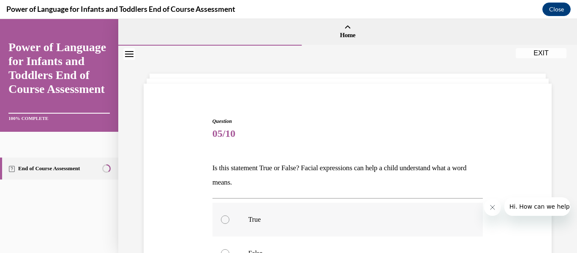
click at [240, 215] on label "True" at bounding box center [347, 220] width 271 height 34
click at [229, 215] on input "True" at bounding box center [225, 219] width 8 height 8
radio input "true"
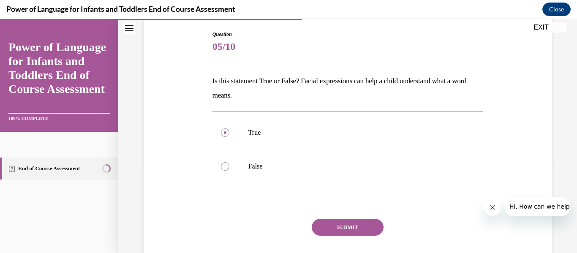
click at [361, 234] on button "SUBMIT" at bounding box center [348, 227] width 72 height 17
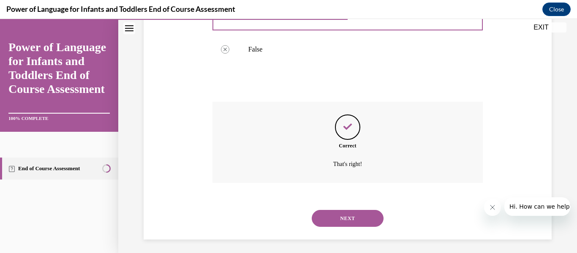
scroll to position [207, 0]
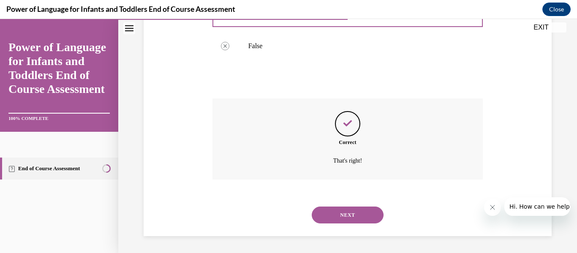
click at [351, 213] on button "NEXT" at bounding box center [348, 215] width 72 height 17
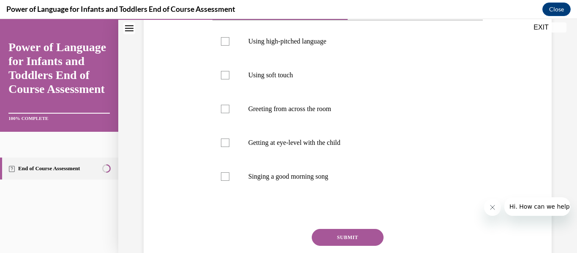
scroll to position [165, 0]
click at [228, 43] on div at bounding box center [225, 40] width 8 height 8
click at [228, 43] on input "Using high-pitched language" at bounding box center [225, 40] width 8 height 8
checkbox input "true"
click at [227, 74] on div at bounding box center [225, 74] width 8 height 8
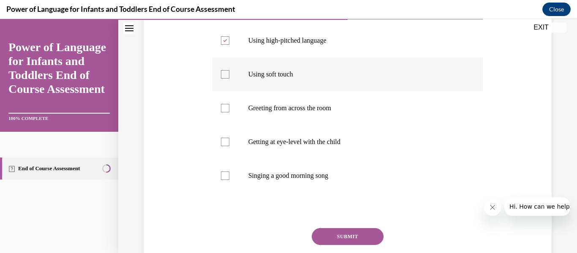
click at [227, 74] on input "Using soft touch" at bounding box center [225, 74] width 8 height 8
checkbox input "true"
click at [225, 134] on label "Getting at eye-level with the child" at bounding box center [347, 142] width 271 height 34
click at [225, 138] on input "Getting at eye-level with the child" at bounding box center [225, 142] width 8 height 8
checkbox input "true"
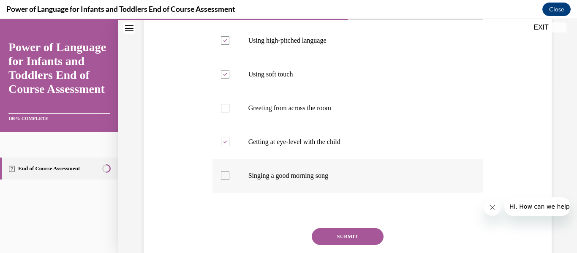
click at [227, 178] on div at bounding box center [225, 175] width 8 height 8
click at [227, 178] on input "Singing a good morning song" at bounding box center [225, 175] width 8 height 8
checkbox input "true"
click at [359, 237] on button "SUBMIT" at bounding box center [348, 236] width 72 height 17
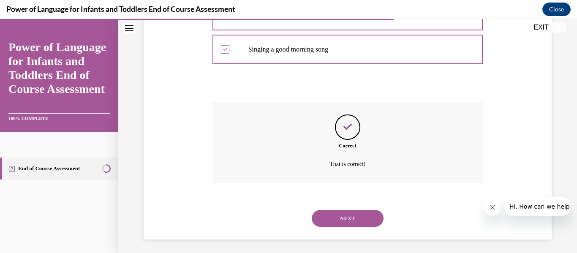
scroll to position [294, 0]
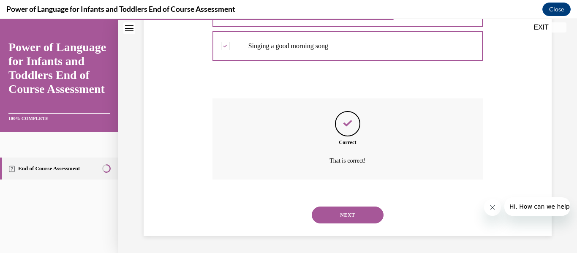
click at [352, 218] on button "NEXT" at bounding box center [348, 215] width 72 height 17
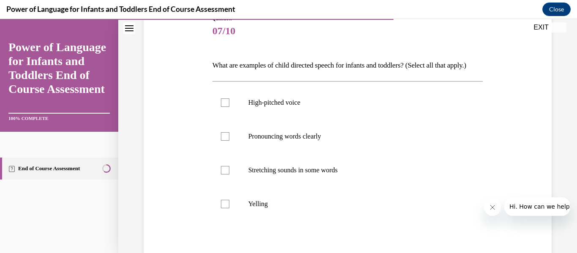
scroll to position [113, 0]
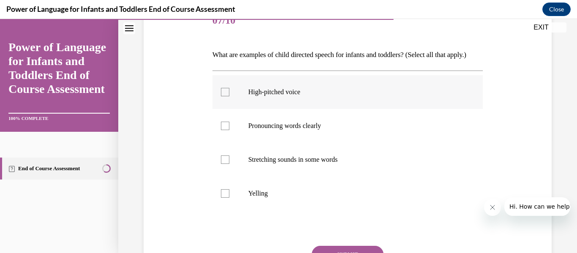
click at [225, 96] on div at bounding box center [225, 92] width 8 height 8
click at [225, 96] on input "High-pitched voice" at bounding box center [225, 92] width 8 height 8
checkbox input "true"
click at [227, 134] on label "Pronouncing words clearly" at bounding box center [347, 126] width 271 height 34
click at [227, 130] on input "Pronouncing words clearly" at bounding box center [225, 126] width 8 height 8
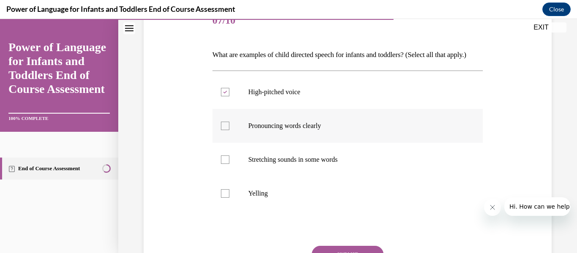
checkbox input "true"
click at [226, 164] on div at bounding box center [225, 159] width 8 height 8
click at [226, 164] on input "Stretching sounds in some words" at bounding box center [225, 159] width 8 height 8
checkbox input "true"
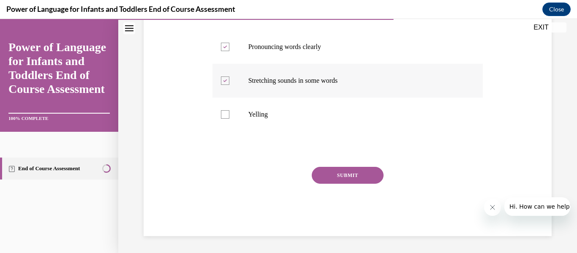
scroll to position [207, 0]
click at [370, 175] on button "SUBMIT" at bounding box center [348, 175] width 72 height 17
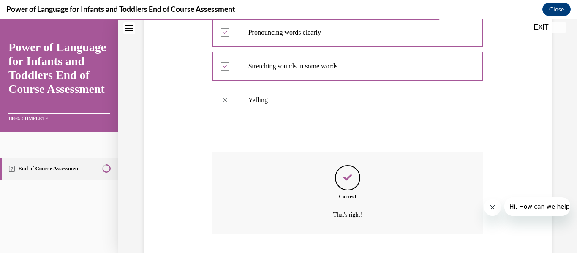
scroll to position [275, 0]
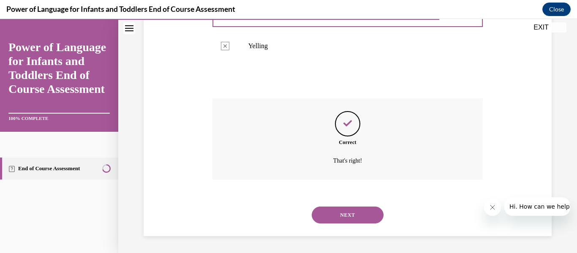
click at [343, 212] on button "NEXT" at bounding box center [348, 215] width 72 height 17
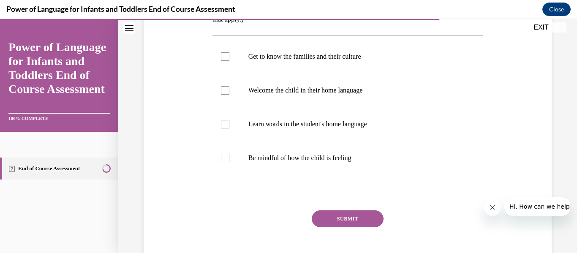
scroll to position [163, 0]
click at [226, 61] on label "Get to know the families and their culture" at bounding box center [347, 56] width 271 height 34
click at [226, 60] on input "Get to know the families and their culture" at bounding box center [225, 56] width 8 height 8
checkbox input "true"
click at [223, 97] on label "Welcome the child in their home language" at bounding box center [347, 90] width 271 height 34
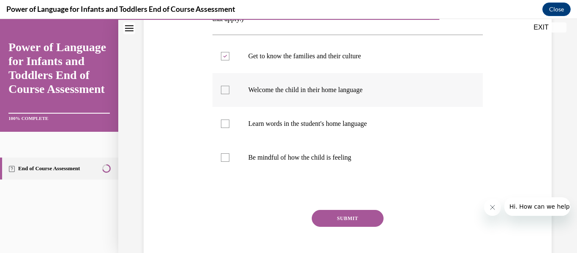
click at [223, 94] on input "Welcome the child in their home language" at bounding box center [225, 90] width 8 height 8
checkbox input "true"
click at [229, 121] on label "Learn words in the student's home language" at bounding box center [347, 124] width 271 height 34
click at [229, 121] on input "Learn words in the student's home language" at bounding box center [225, 124] width 8 height 8
checkbox input "true"
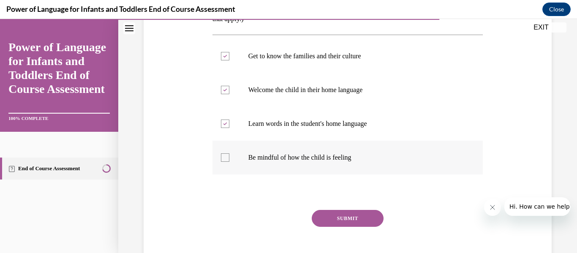
click at [224, 158] on div at bounding box center [225, 157] width 8 height 8
click at [224, 158] on input "Be mindful of how the child is feeling" at bounding box center [225, 157] width 8 height 8
checkbox input "true"
click at [333, 217] on button "SUBMIT" at bounding box center [348, 218] width 72 height 17
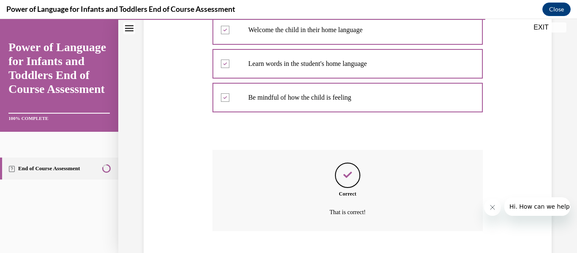
scroll to position [275, 0]
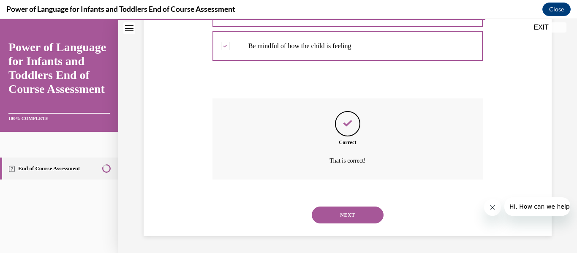
click at [333, 217] on button "NEXT" at bounding box center [348, 215] width 72 height 17
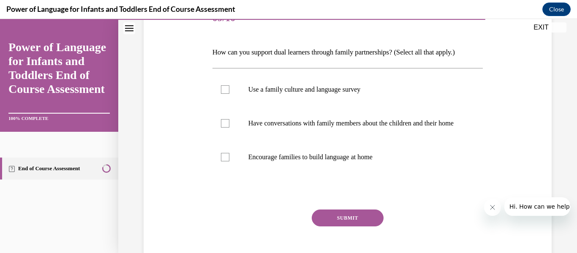
scroll to position [116, 0]
click at [229, 92] on div at bounding box center [225, 89] width 8 height 8
click at [229, 92] on input "Use a family culture and language survey" at bounding box center [225, 89] width 8 height 8
checkbox input "true"
click at [228, 123] on div at bounding box center [225, 123] width 8 height 8
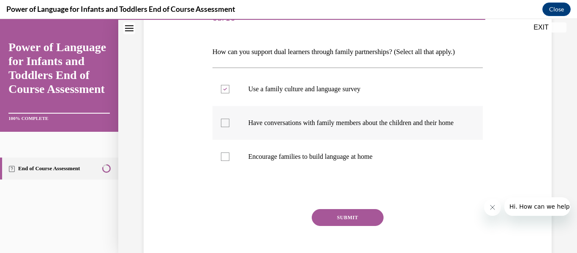
click at [228, 123] on input "Have conversations with family members about the children and their home" at bounding box center [225, 123] width 8 height 8
checkbox input "true"
click at [226, 169] on label "Encourage families to build language at home" at bounding box center [347, 157] width 271 height 34
click at [226, 161] on input "Encourage families to build language at home" at bounding box center [225, 156] width 8 height 8
checkbox input "true"
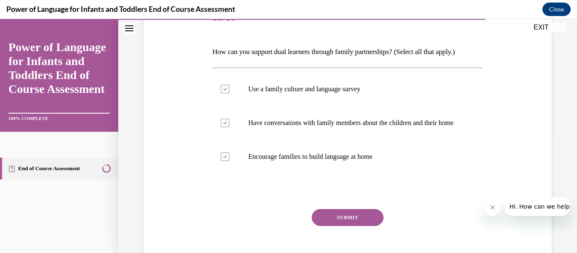
click at [336, 226] on button "SUBMIT" at bounding box center [348, 217] width 72 height 17
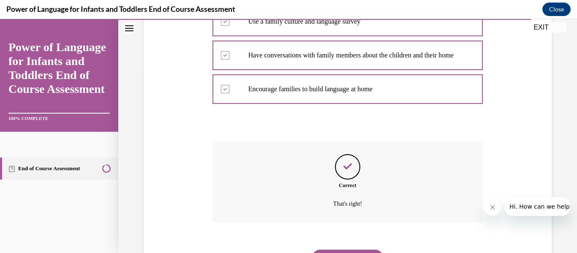
scroll to position [235, 0]
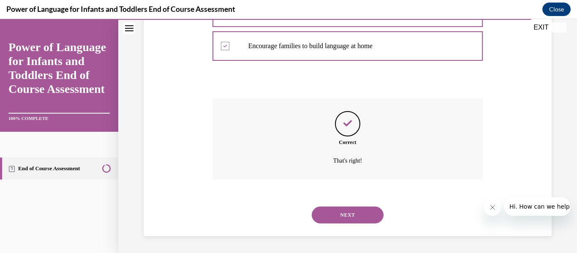
click at [342, 211] on button "NEXT" at bounding box center [348, 215] width 72 height 17
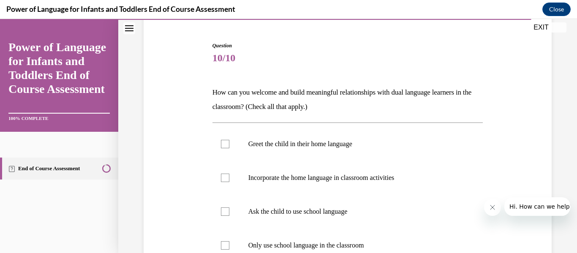
scroll to position [76, 0]
click at [220, 149] on label "Greet the child in their home language" at bounding box center [347, 144] width 271 height 34
click at [221, 148] on input "Greet the child in their home language" at bounding box center [225, 143] width 8 height 8
checkbox input "true"
click at [226, 177] on div at bounding box center [225, 177] width 8 height 8
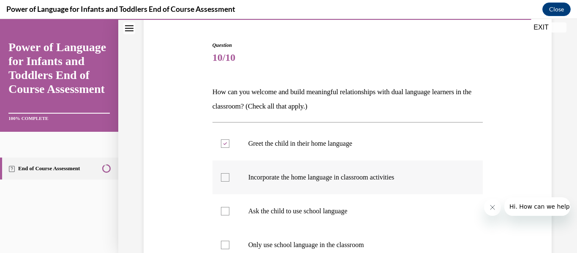
click at [226, 177] on input "Incorporate the home language in classroom activities" at bounding box center [225, 177] width 8 height 8
checkbox input "true"
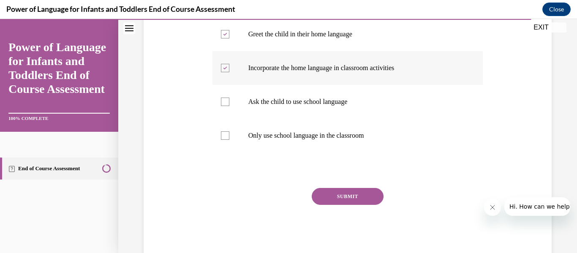
scroll to position [207, 0]
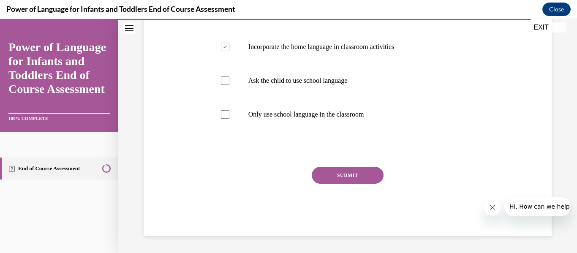
click at [341, 178] on button "SUBMIT" at bounding box center [348, 175] width 72 height 17
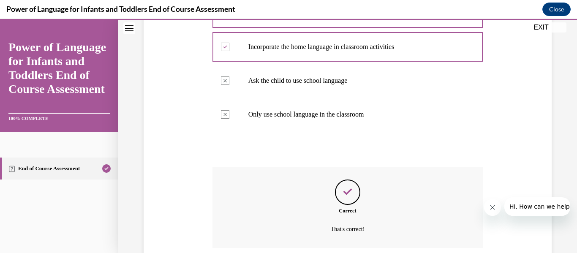
scroll to position [275, 0]
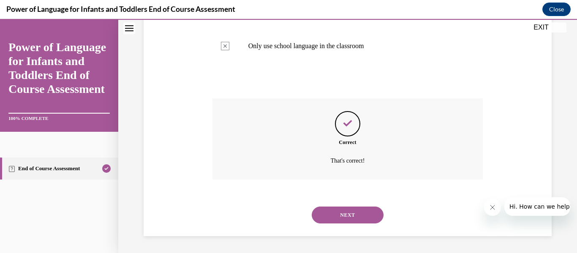
click at [346, 213] on button "NEXT" at bounding box center [348, 215] width 72 height 17
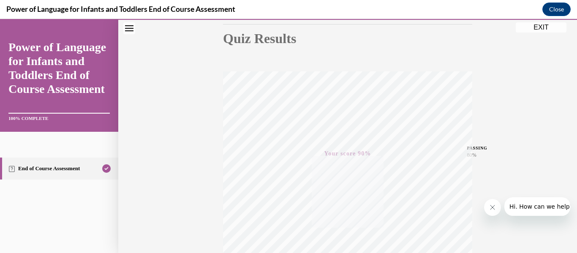
scroll to position [89, 0]
click at [538, 27] on button "EXIT" at bounding box center [541, 27] width 51 height 10
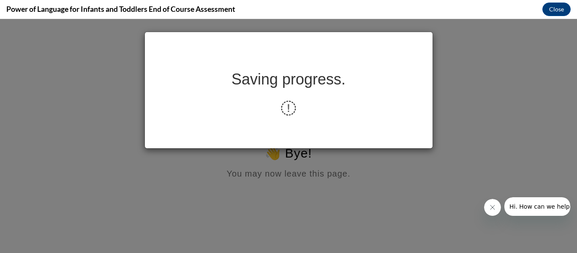
scroll to position [0, 0]
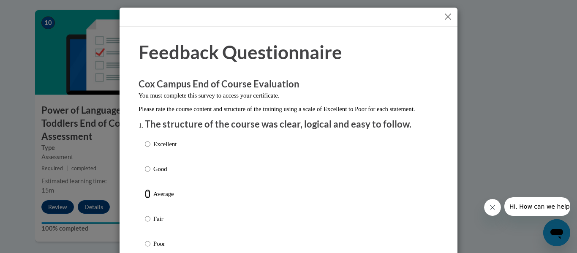
click at [147, 198] on input "Average" at bounding box center [147, 193] width 5 height 9
radio input "true"
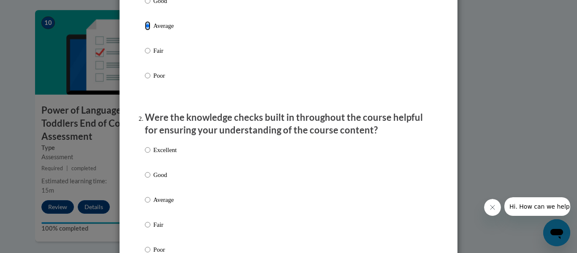
scroll to position [169, 0]
click at [146, 204] on input "Average" at bounding box center [147, 198] width 5 height 9
radio input "true"
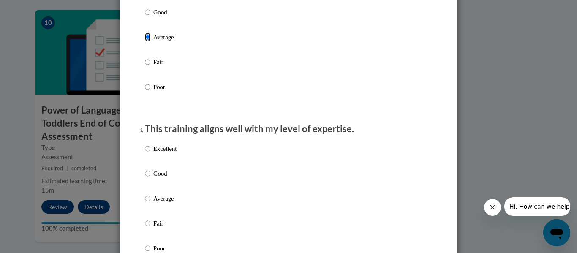
scroll to position [339, 0]
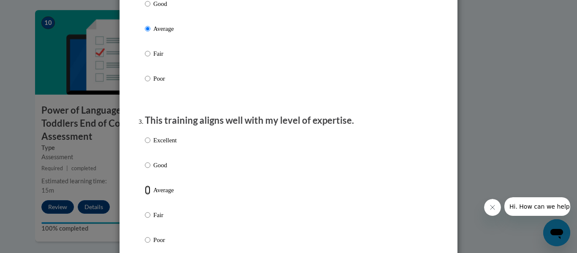
click at [147, 195] on input "Average" at bounding box center [147, 189] width 5 height 9
radio input "true"
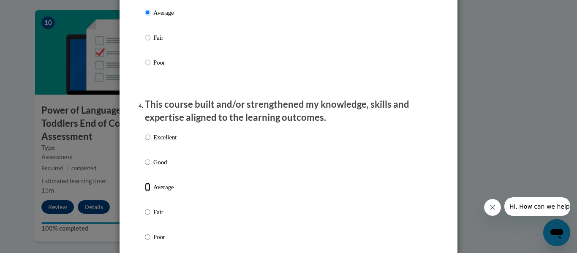
click at [147, 192] on input "Average" at bounding box center [147, 186] width 5 height 9
radio input "true"
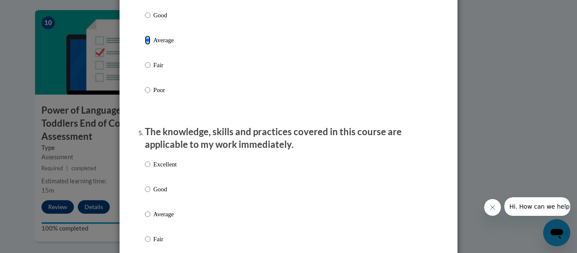
scroll to position [676, 0]
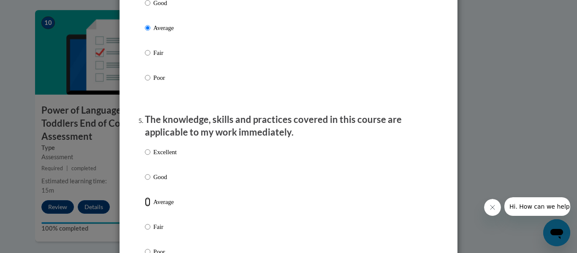
click at [148, 207] on input "Average" at bounding box center [147, 201] width 5 height 9
radio input "true"
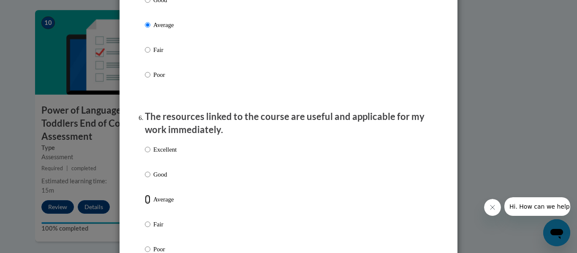
click at [148, 204] on input "Average" at bounding box center [147, 199] width 5 height 9
radio input "true"
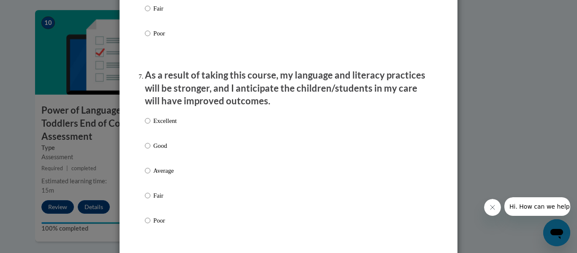
scroll to position [1069, 0]
click at [149, 175] on input "Average" at bounding box center [147, 170] width 5 height 9
radio input "true"
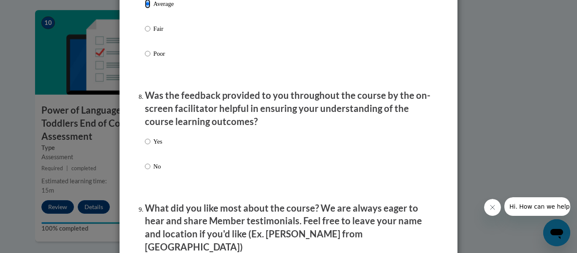
scroll to position [1236, 0]
click at [151, 148] on label "Yes" at bounding box center [153, 147] width 17 height 23
click at [150, 146] on input "Yes" at bounding box center [147, 140] width 5 height 9
radio input "true"
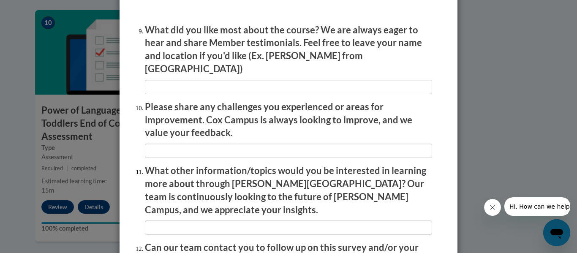
scroll to position [1502, 0]
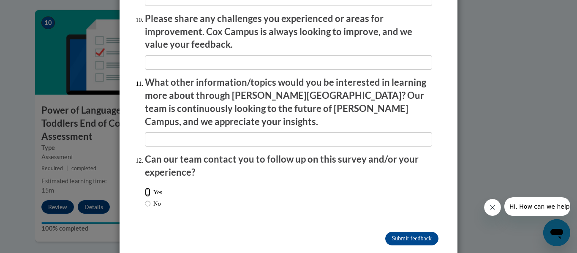
click at [146, 188] on input "Yes" at bounding box center [147, 192] width 5 height 9
radio input "true"
click at [399, 232] on input "Submit feedback" at bounding box center [411, 239] width 53 height 14
